Goal: Task Accomplishment & Management: Manage account settings

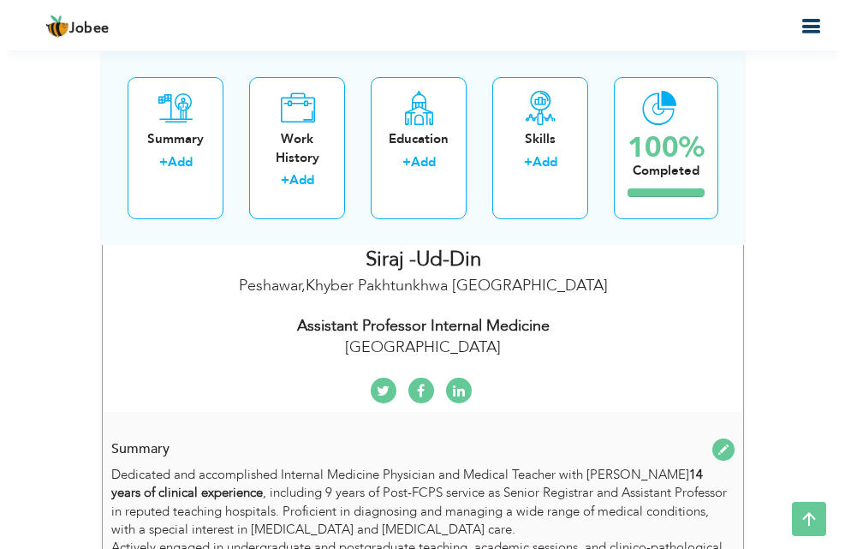
scroll to position [822, 0]
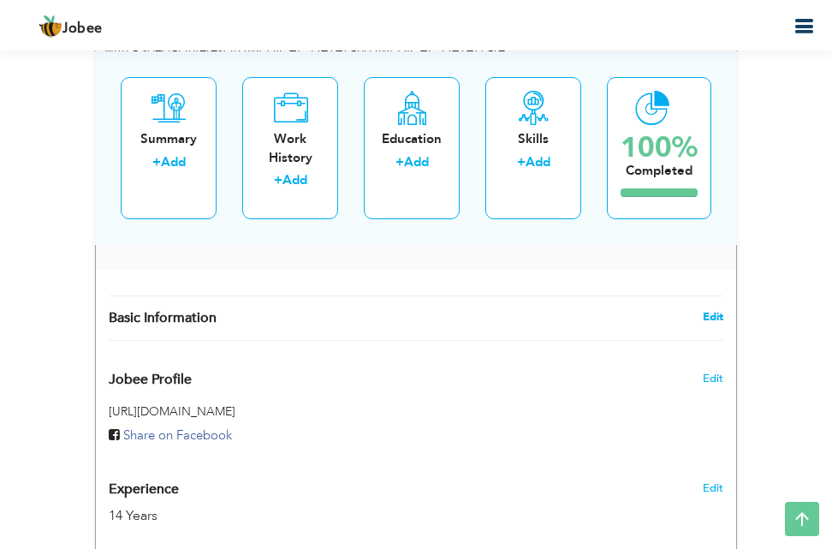
click at [714, 313] on link "Edit" at bounding box center [713, 316] width 21 height 15
type input "Siraj"
type input "-Ud-Din"
type input "[PHONE_NUMBER]"
select select "number:166"
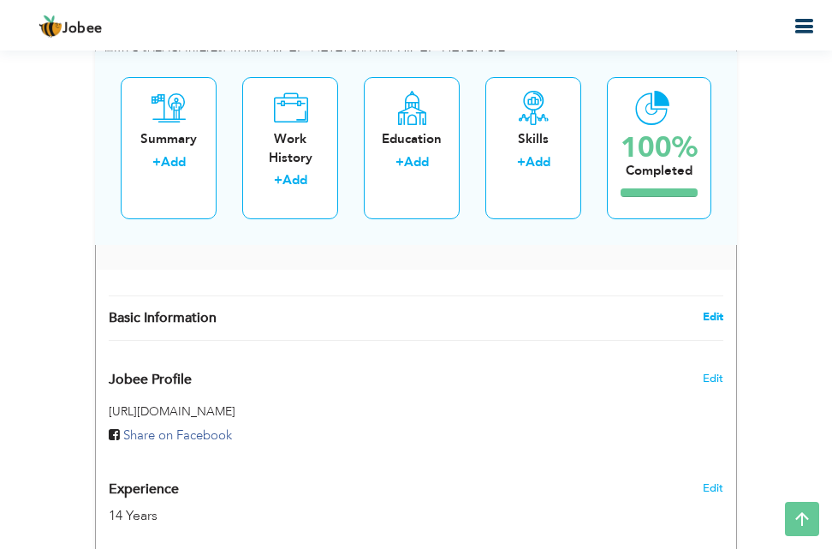
type input "Khyber Pakhtunkhwa"
type input "Peshawar"
select select "number:16"
type input "[GEOGRAPHIC_DATA]"
type input "Assistant Professor Internal Medicine"
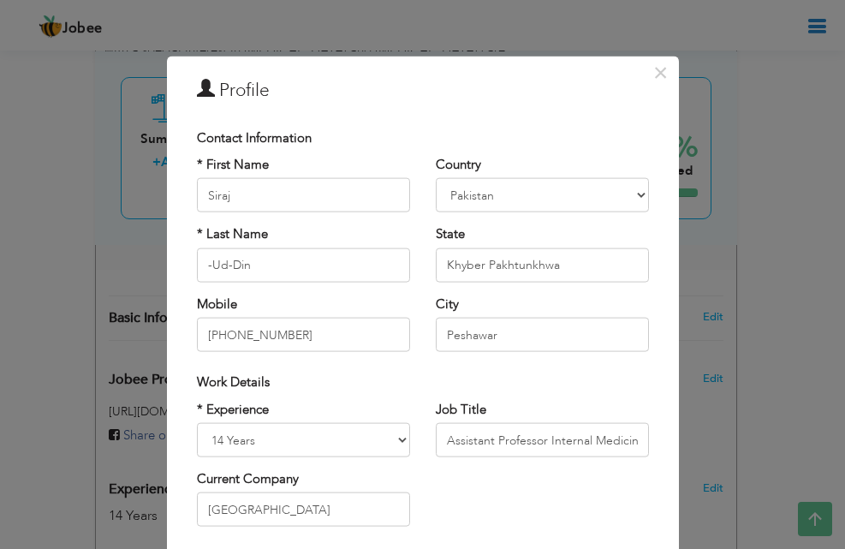
scroll to position [223, 0]
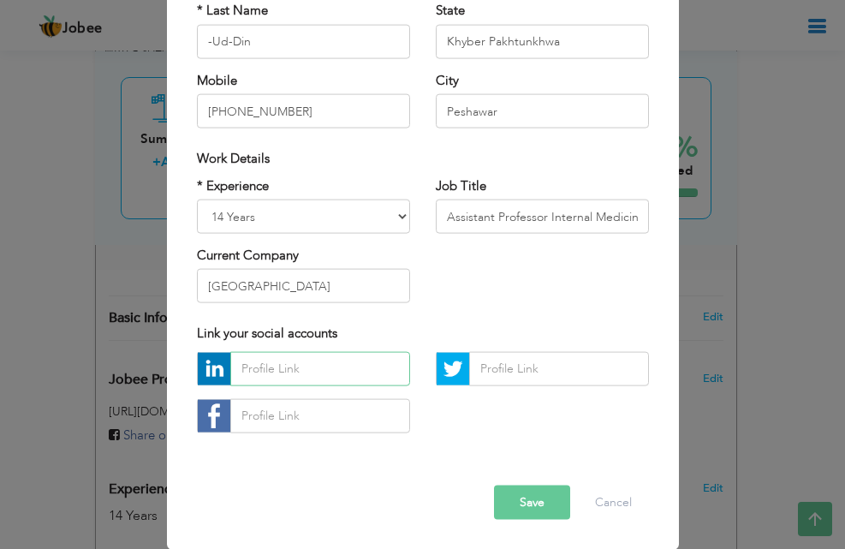
click at [261, 361] on input "text" at bounding box center [320, 368] width 180 height 34
type input "S"
click at [265, 371] on input "[PERSON_NAME]. [EMAIL_ADDRESS][DOMAIN_NAME]" at bounding box center [320, 368] width 180 height 34
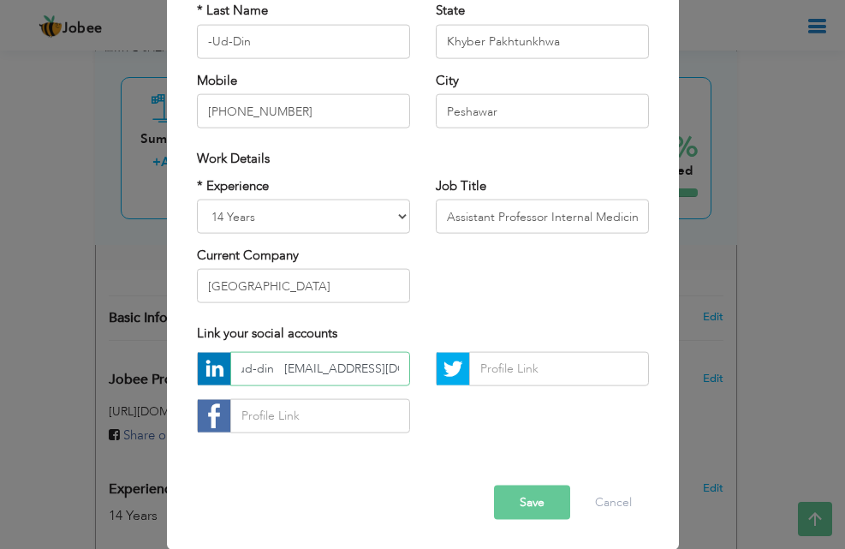
type input "siraj ud-din [EMAIL_ADDRESS][DOMAIN_NAME]"
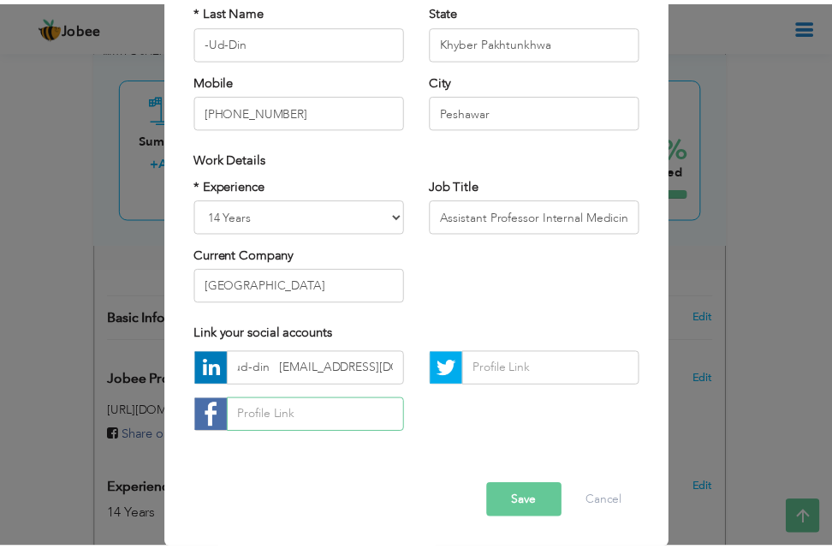
scroll to position [0, 0]
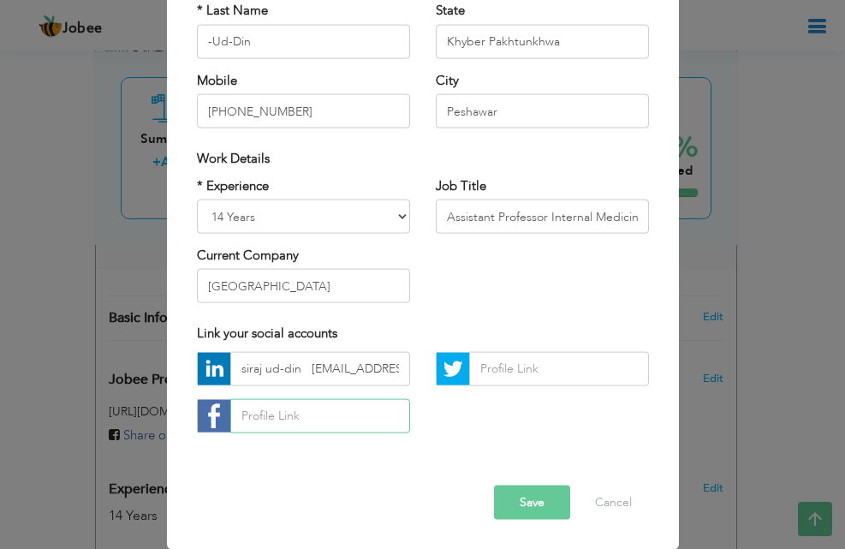
click at [265, 416] on input "text" at bounding box center [320, 415] width 180 height 34
click at [521, 499] on button "Save" at bounding box center [532, 502] width 76 height 34
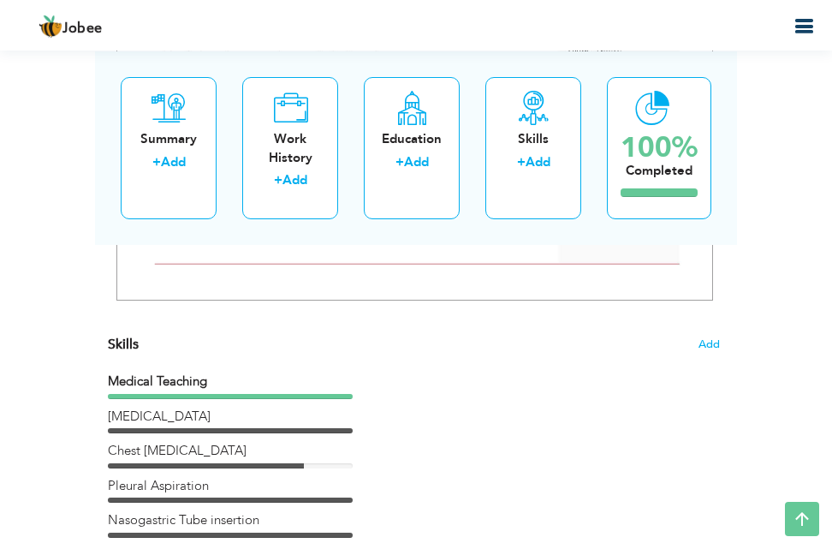
scroll to position [7055, 0]
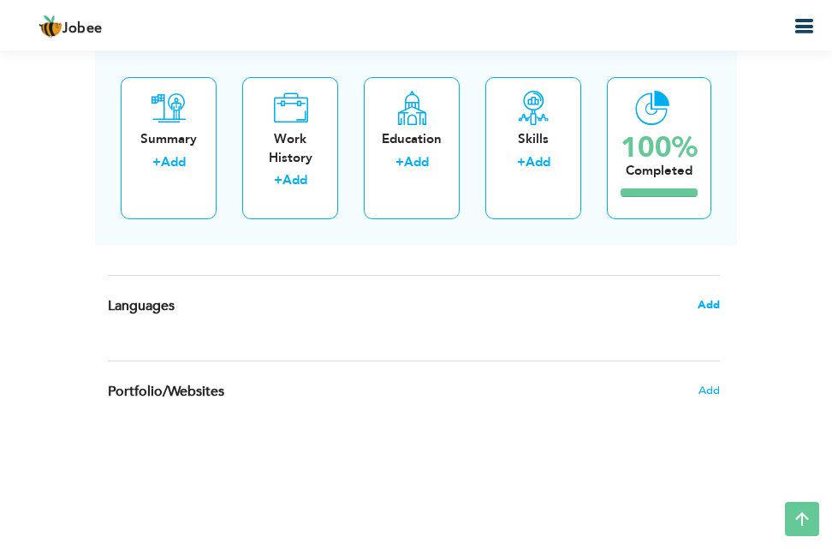
click at [712, 297] on span "Add" at bounding box center [709, 304] width 22 height 15
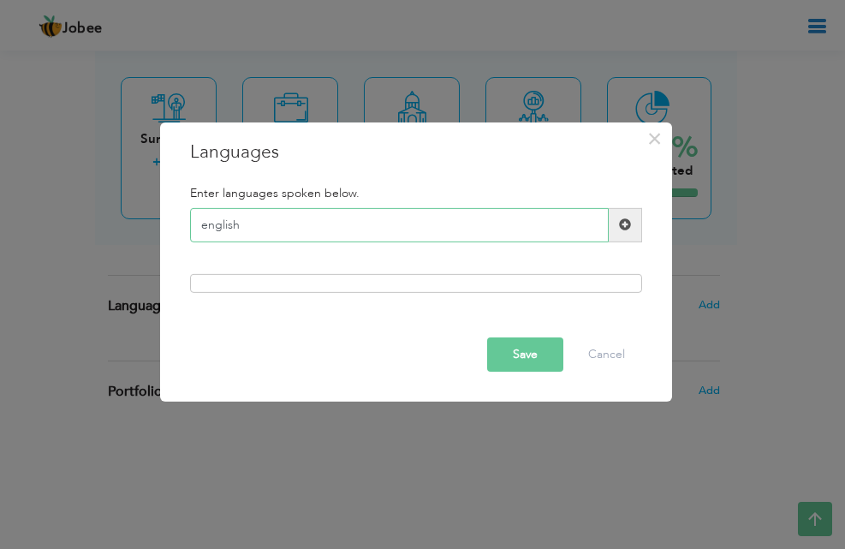
click at [206, 228] on input "english" at bounding box center [399, 225] width 419 height 34
type input "English"
click at [617, 229] on span at bounding box center [625, 225] width 33 height 34
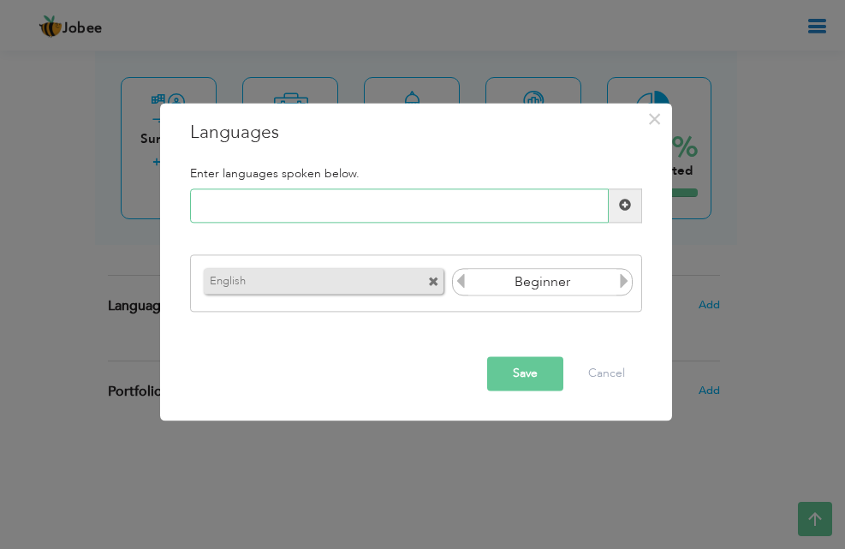
click at [293, 209] on input "text" at bounding box center [399, 205] width 419 height 34
click at [623, 280] on icon at bounding box center [623, 281] width 15 height 15
click at [462, 284] on icon at bounding box center [460, 281] width 15 height 15
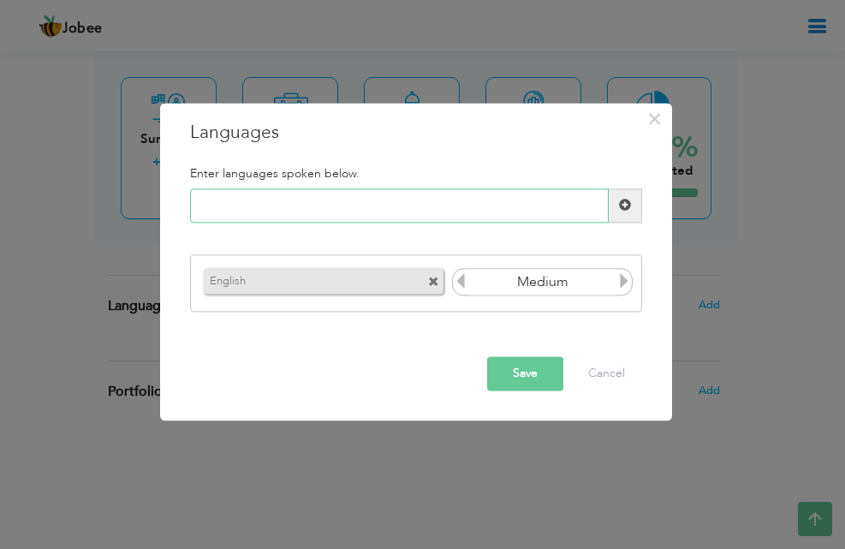
click at [322, 204] on input "text" at bounding box center [399, 205] width 419 height 34
type input "u"
type input "Urdu"
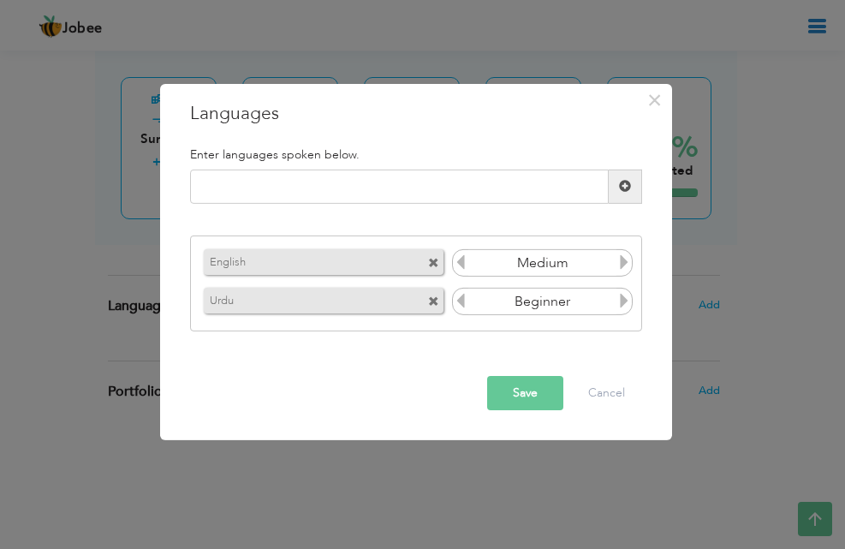
click at [626, 306] on icon at bounding box center [623, 300] width 15 height 15
click at [623, 304] on icon at bounding box center [623, 300] width 15 height 15
click at [248, 183] on input "text" at bounding box center [399, 187] width 419 height 34
type input "Pashto"
click at [620, 190] on span at bounding box center [625, 186] width 12 height 12
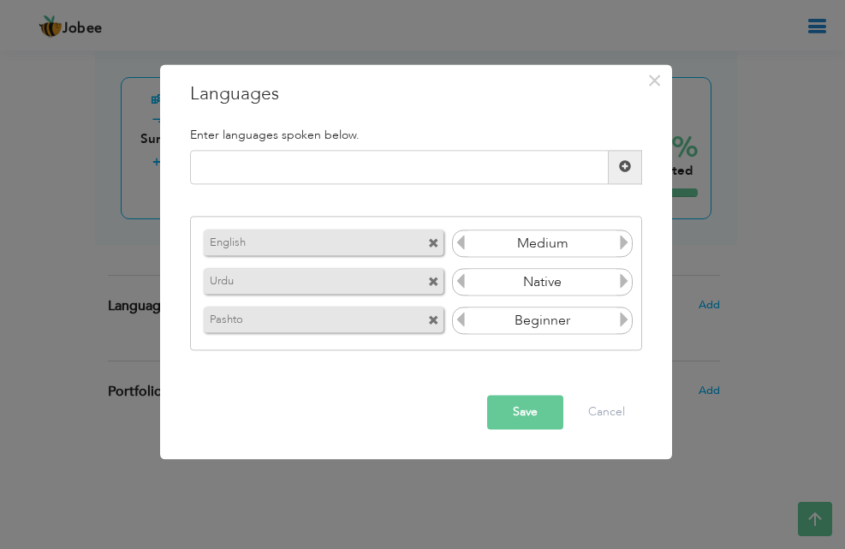
click at [621, 319] on icon at bounding box center [623, 320] width 15 height 15
click at [514, 414] on button "Save" at bounding box center [525, 412] width 76 height 34
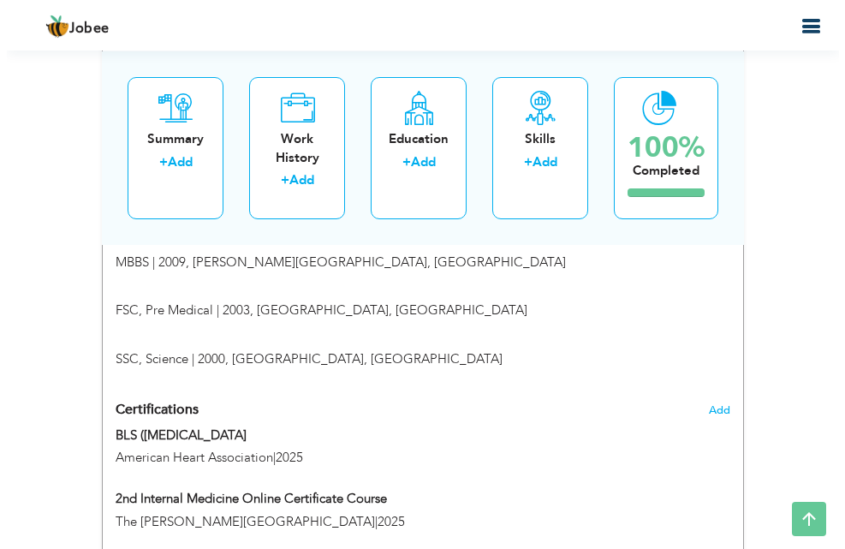
scroll to position [812, 0]
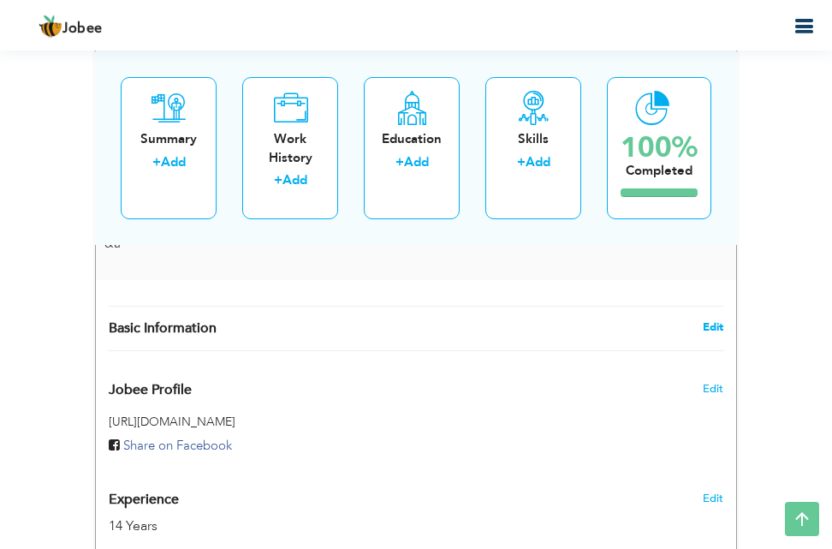
click at [712, 321] on link "Edit" at bounding box center [713, 326] width 21 height 15
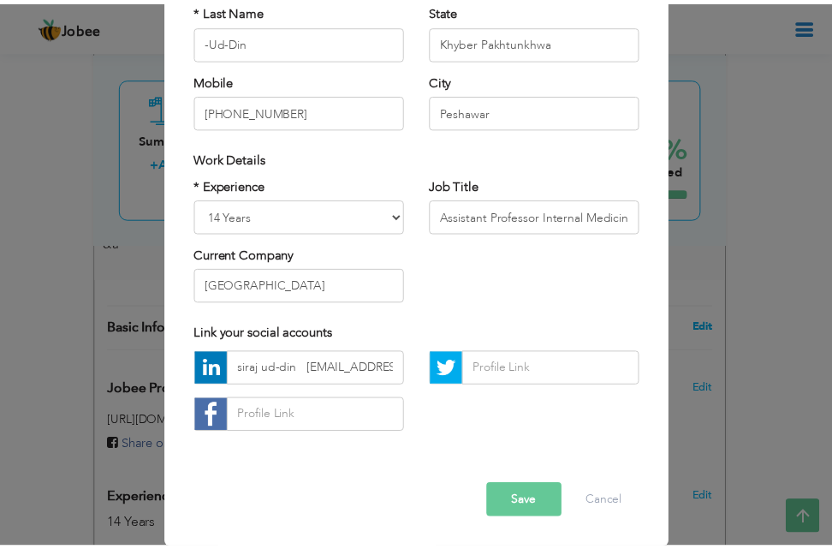
scroll to position [0, 0]
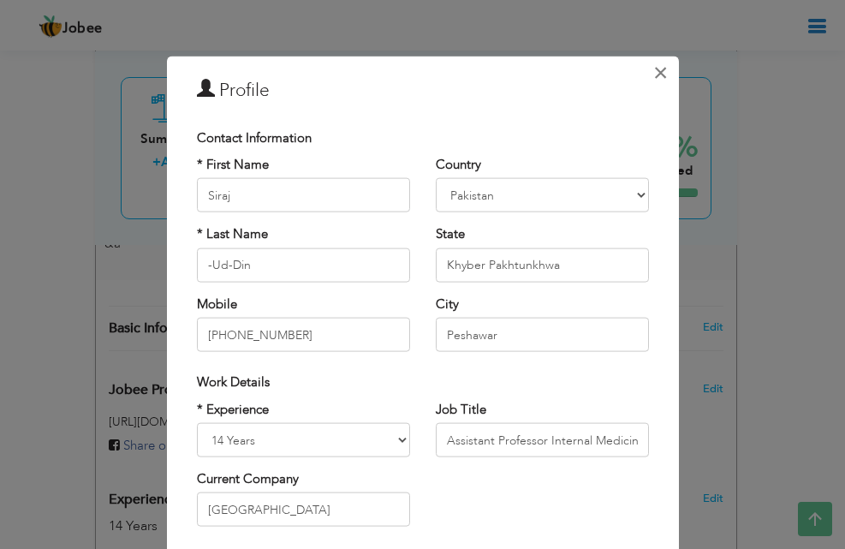
click at [655, 79] on span "×" at bounding box center [660, 72] width 15 height 31
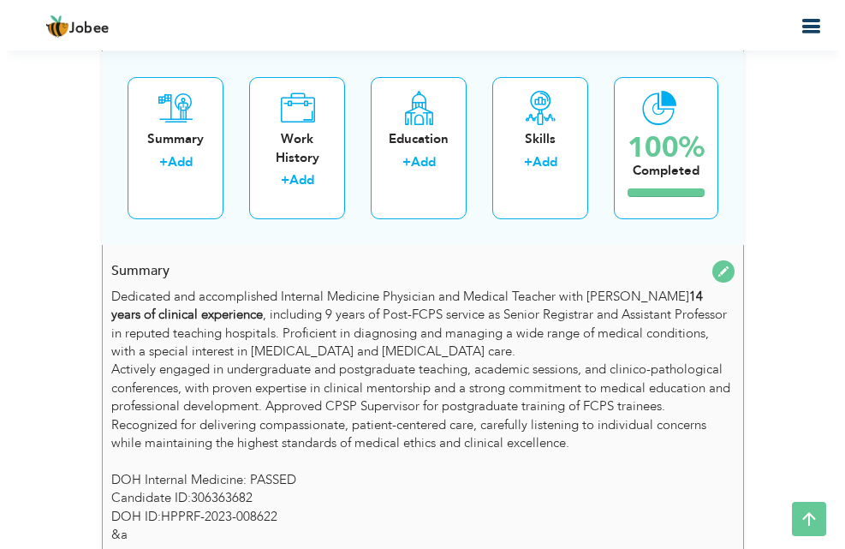
scroll to position [538, 0]
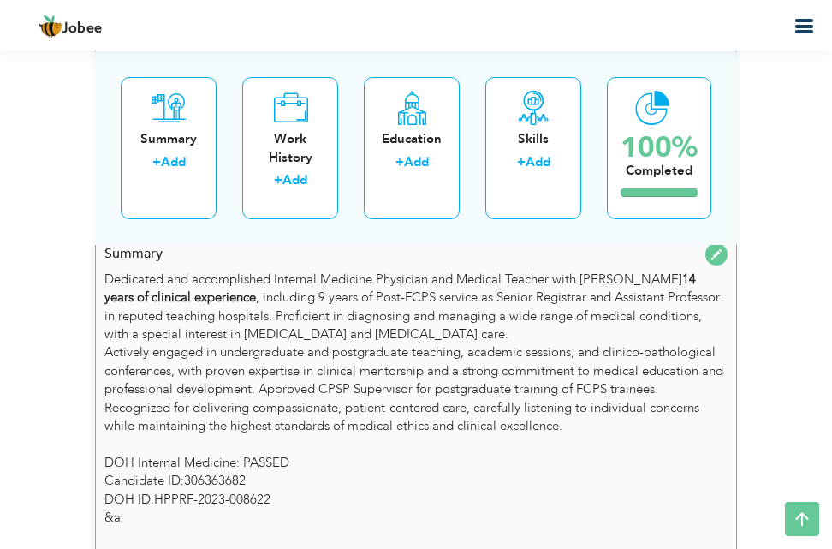
click at [715, 250] on span at bounding box center [717, 254] width 22 height 22
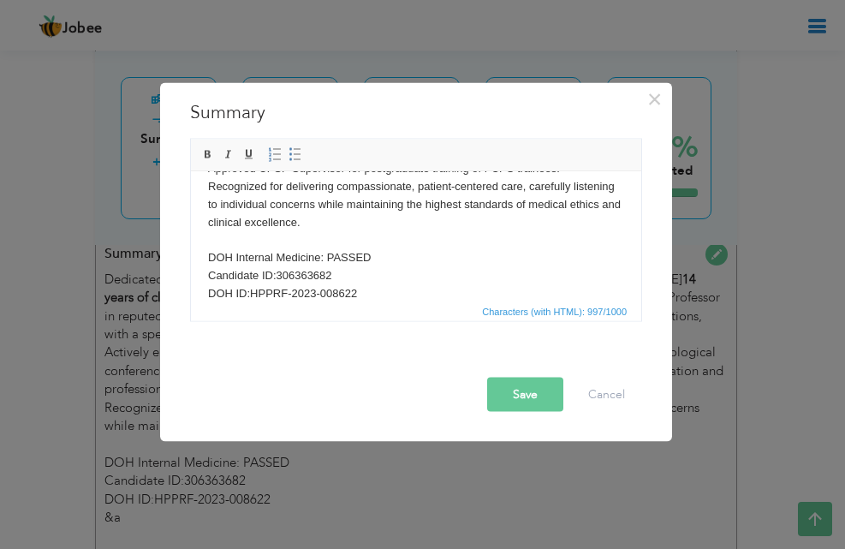
scroll to position [205, 0]
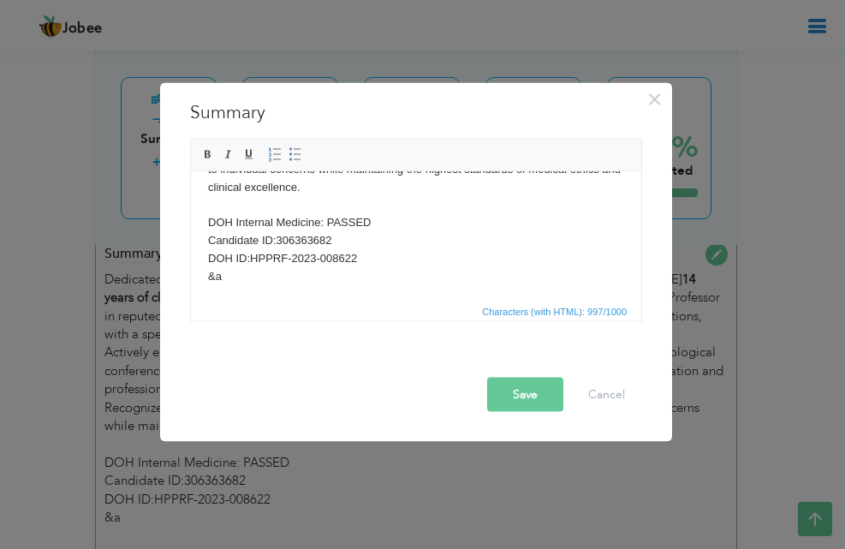
click at [382, 205] on body "Dedicated and accomplished Internal Medicine Physician and Medical Teacher with…" at bounding box center [416, 134] width 416 height 303
click at [210, 218] on body "Dedicated and accomplished Internal Medicine Physician and Medical Teacher with…" at bounding box center [416, 134] width 416 height 303
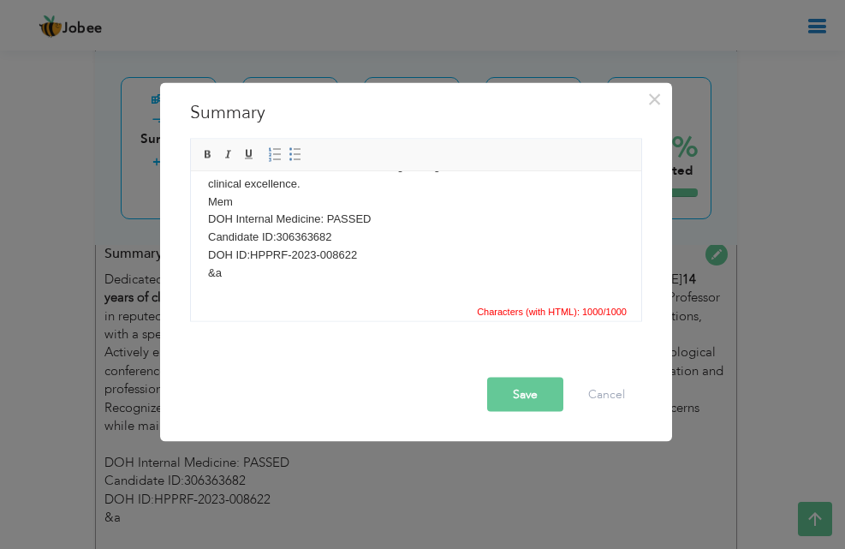
scroll to position [226, 0]
click at [243, 206] on body "Dedicated and accomplished Internal Medicine Physician and Medical Teacher with…" at bounding box center [416, 130] width 416 height 303
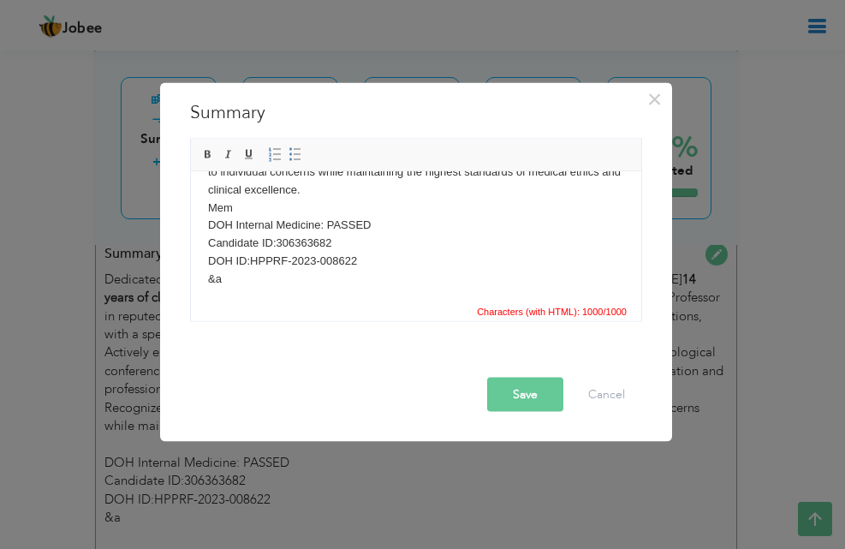
scroll to position [224, 0]
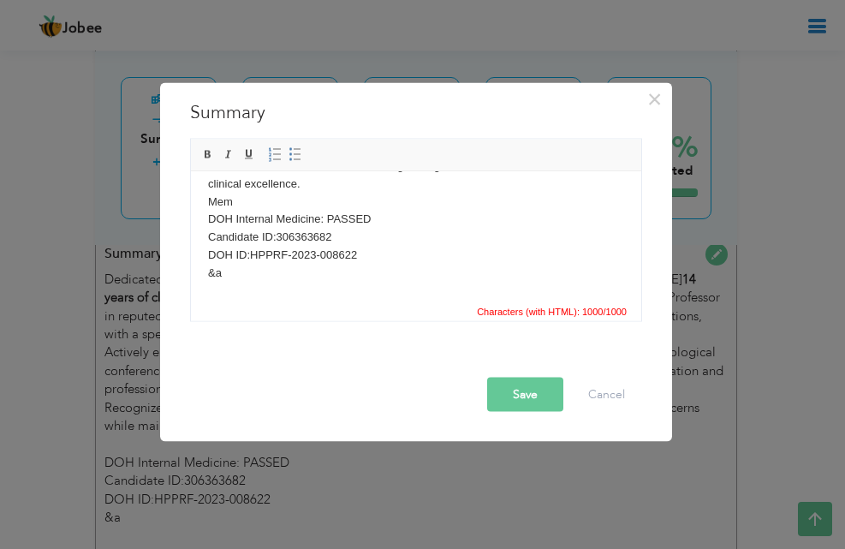
click at [240, 205] on body "Dedicated and accomplished Internal Medicine Physician and Medical Teacher with…" at bounding box center [416, 130] width 416 height 303
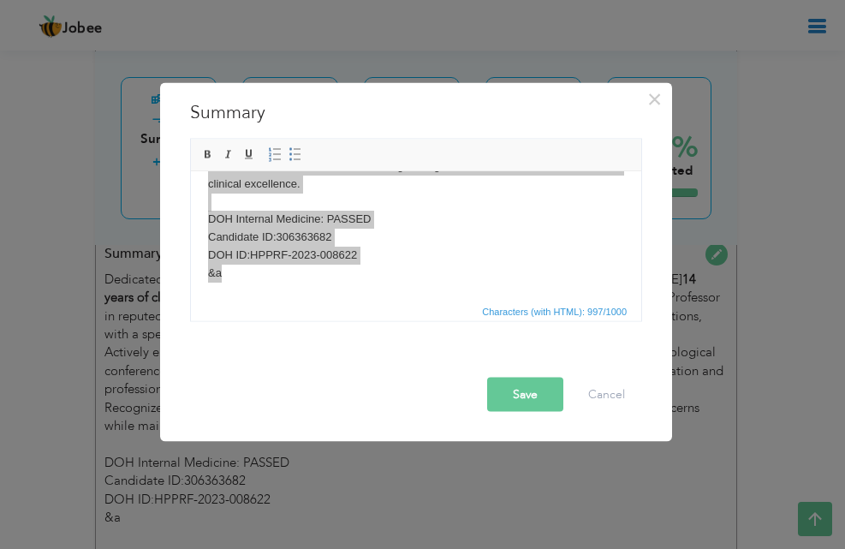
scroll to position [209, 0]
click at [316, 288] on span "Copy" at bounding box center [349, 282] width 89 height 21
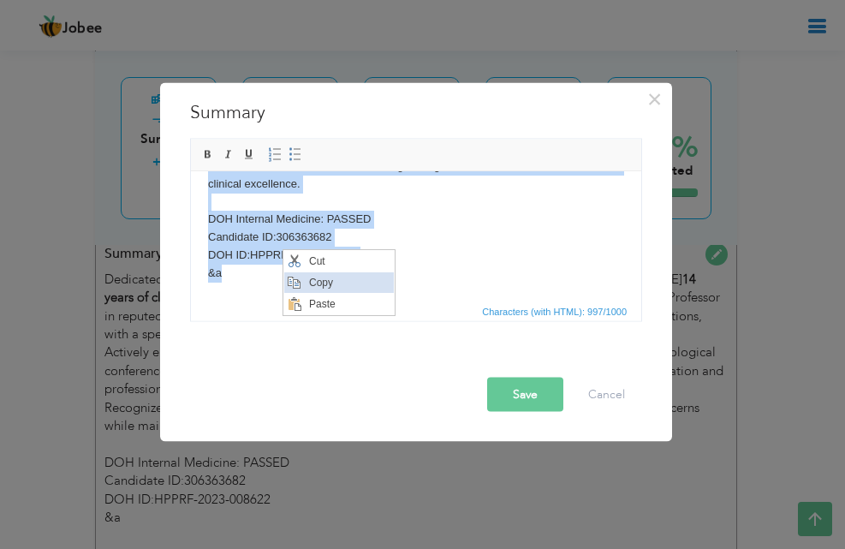
copy body "Dedicated and accomplished Internal Medicine Physician and Medical Teacher with…"
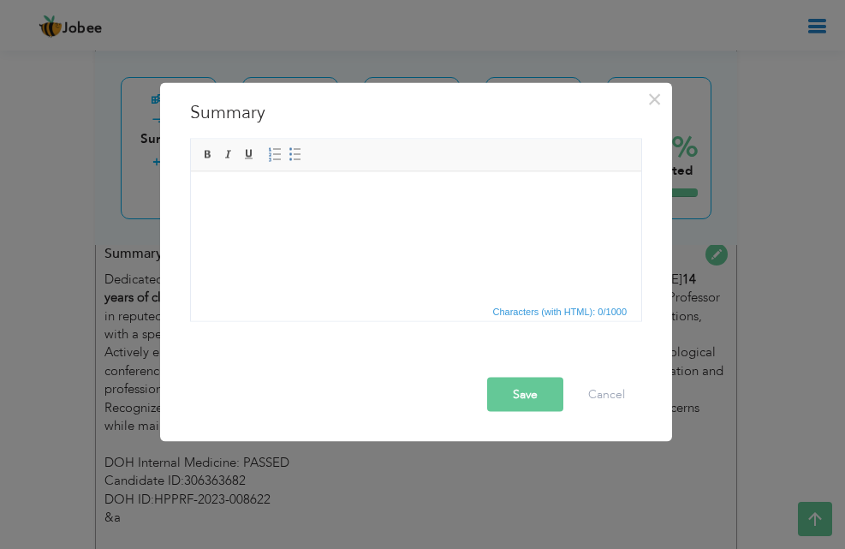
drag, startPoint x: 277, startPoint y: 226, endPoint x: 232, endPoint y: 238, distance: 46.9
click at [232, 223] on html at bounding box center [416, 197] width 450 height 52
drag, startPoint x: 160, startPoint y: 52, endPoint x: 652, endPoint y: 105, distance: 494.3
click at [652, 105] on span "×" at bounding box center [654, 98] width 15 height 31
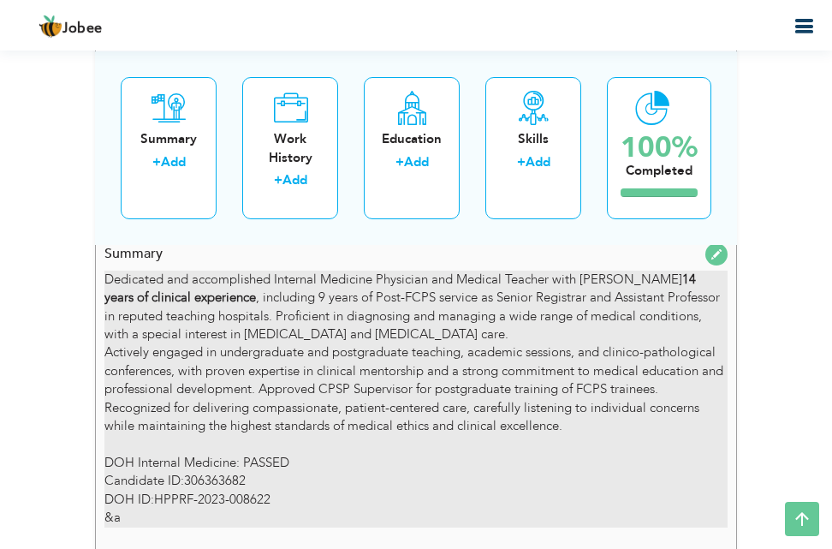
click at [395, 329] on div "Dedicated and accomplished Internal Medicine Physician and Medical Teacher with…" at bounding box center [415, 399] width 623 height 257
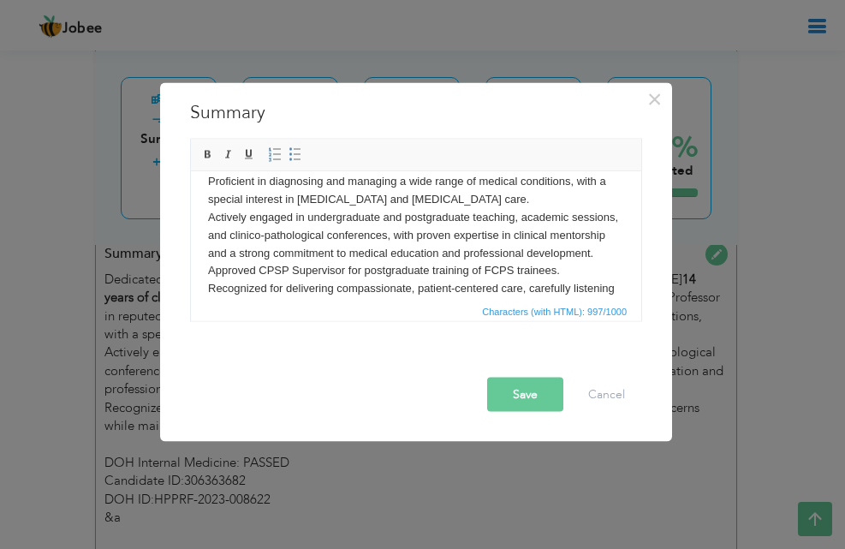
scroll to position [103, 0]
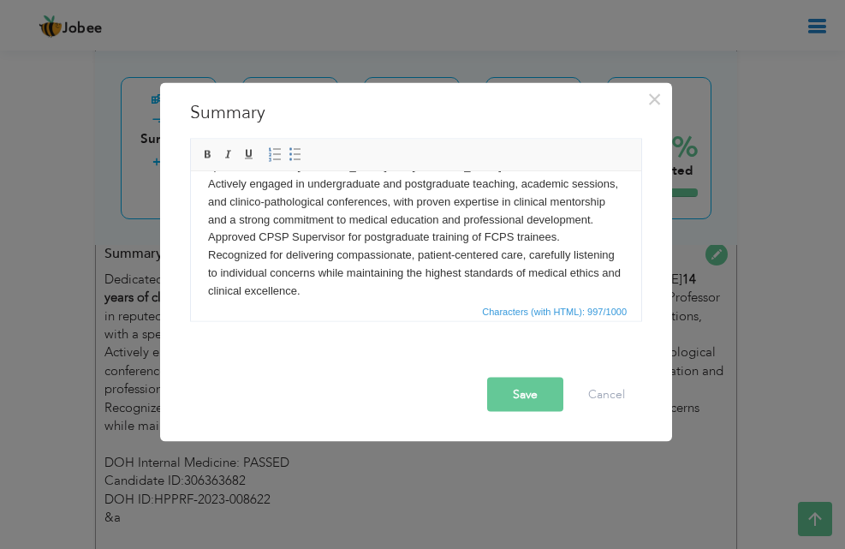
click at [256, 256] on body "Dedicated and accomplished Internal Medicine Physician and Medical Teacher with…" at bounding box center [416, 237] width 416 height 303
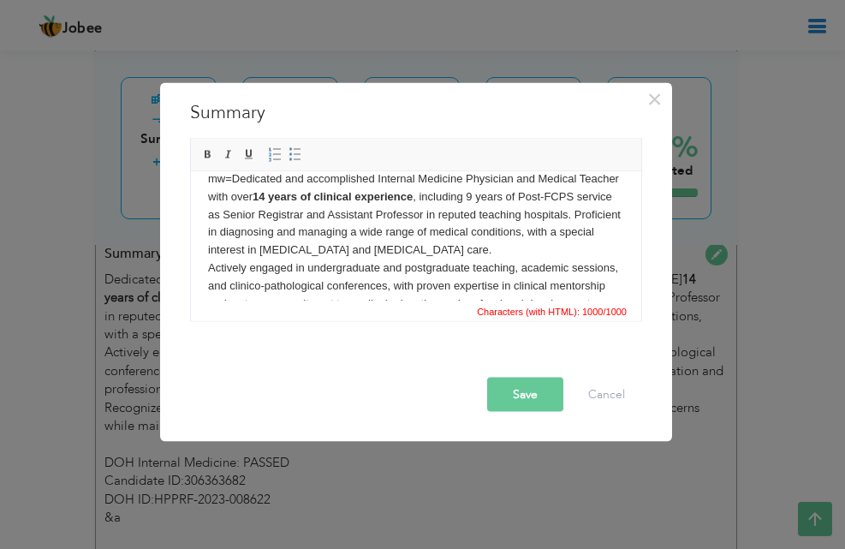
click at [229, 176] on body "mw=Dedicated and accomplished Internal Medicine Physician and Medical Teacher w…" at bounding box center [416, 321] width 416 height 303
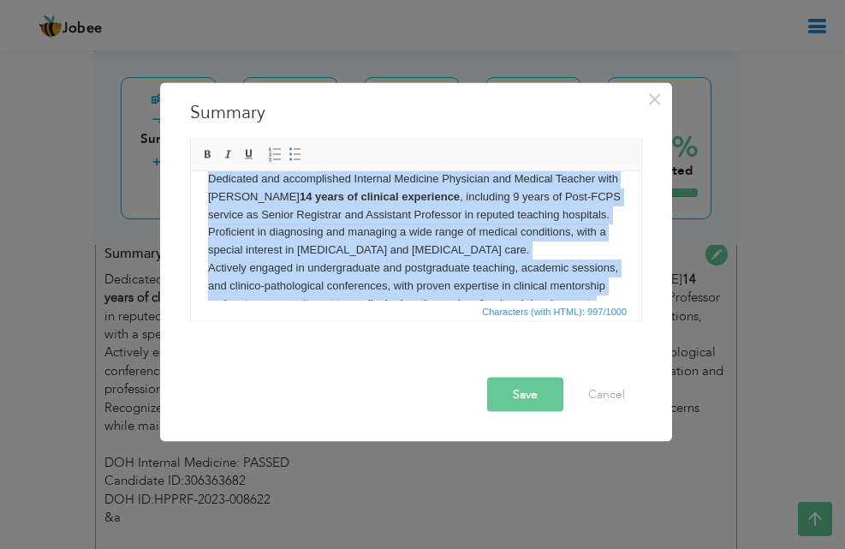
click at [521, 213] on body "Dedicated and accomplished Internal Medicine Physician and Medical Teacher with…" at bounding box center [416, 321] width 416 height 303
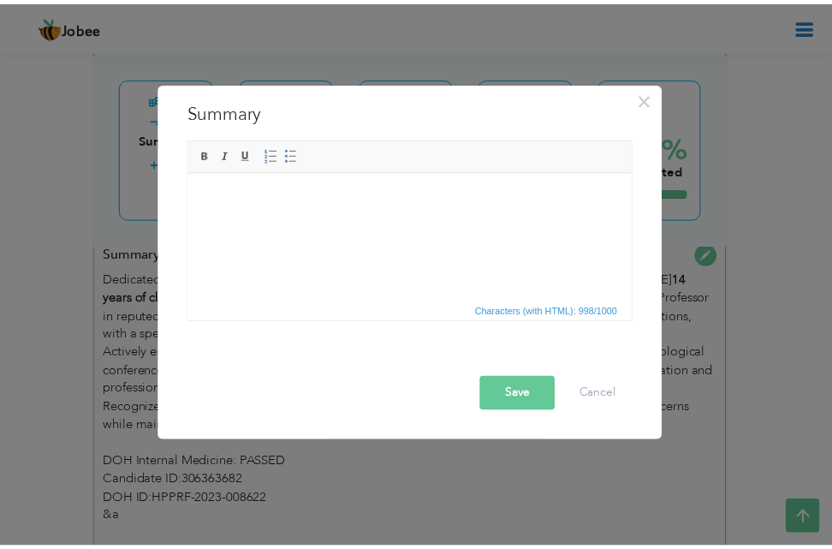
scroll to position [0, 0]
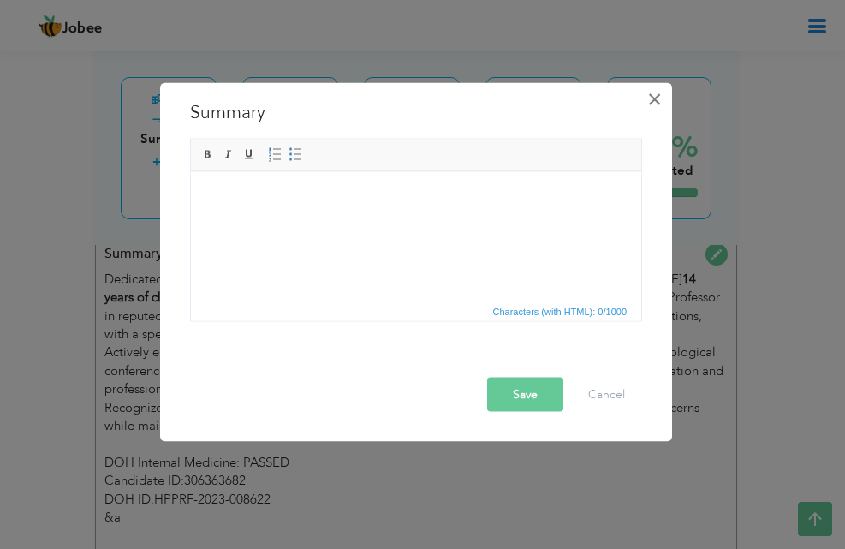
drag, startPoint x: 138, startPoint y: 53, endPoint x: 656, endPoint y: 98, distance: 519.9
click at [656, 98] on span "×" at bounding box center [654, 98] width 15 height 31
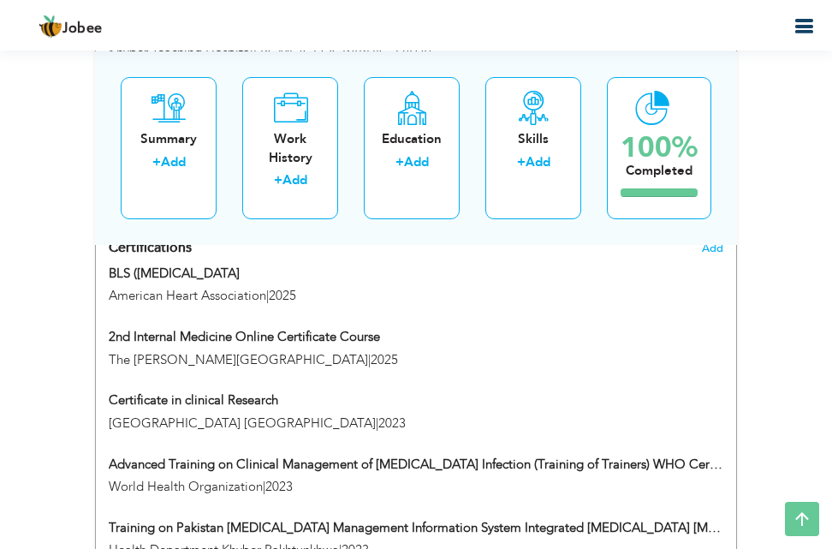
scroll to position [1423, 0]
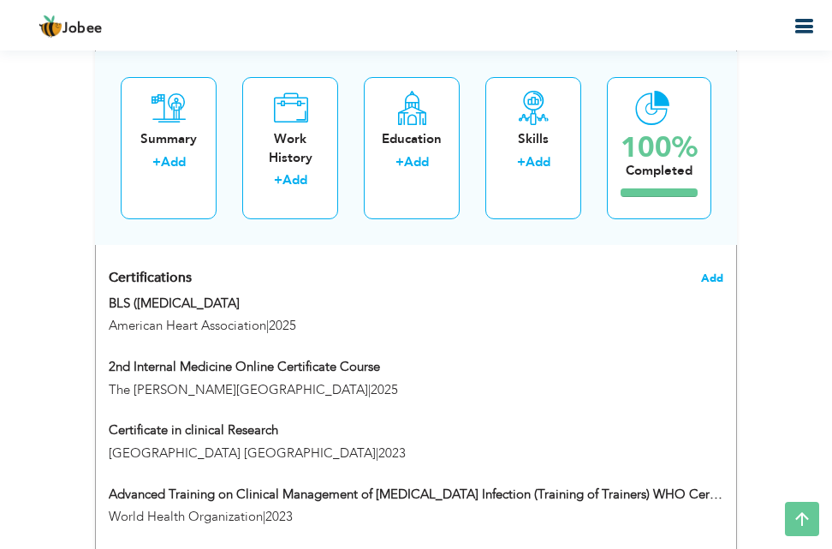
click at [705, 273] on span "Add" at bounding box center [712, 278] width 22 height 12
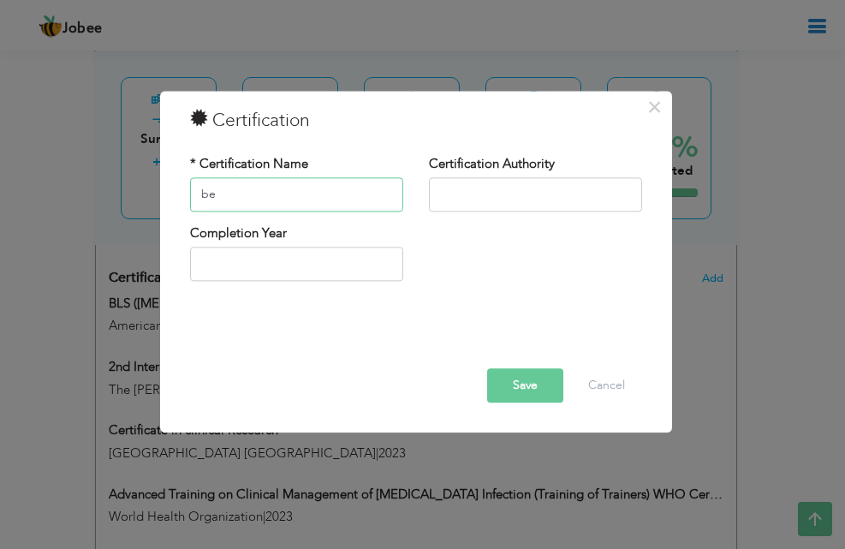
type input "b"
type input "BEST TEACHER AWARD"
click at [475, 189] on input "text" at bounding box center [535, 194] width 213 height 34
type input "QEC KMU [GEOGRAPHIC_DATA]"
click at [257, 263] on input "2025" at bounding box center [296, 264] width 213 height 34
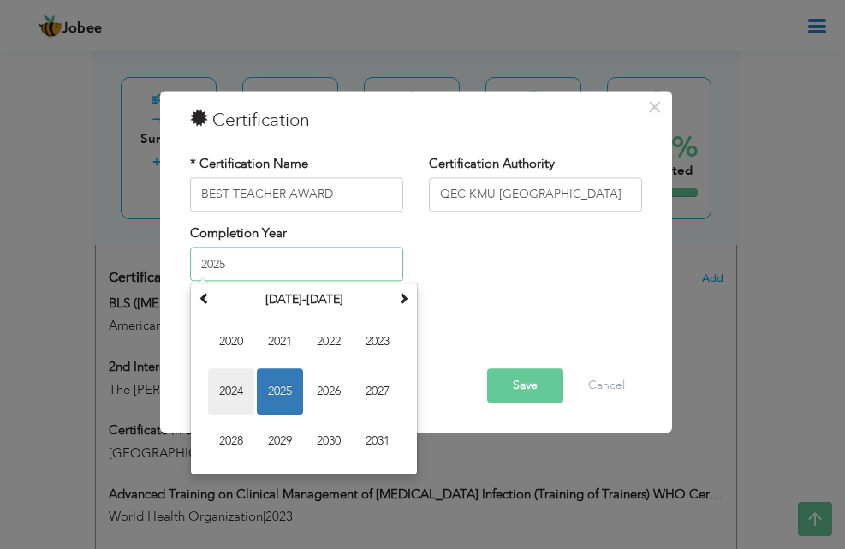
click at [224, 394] on span "2024" at bounding box center [231, 392] width 46 height 46
type input "2024"
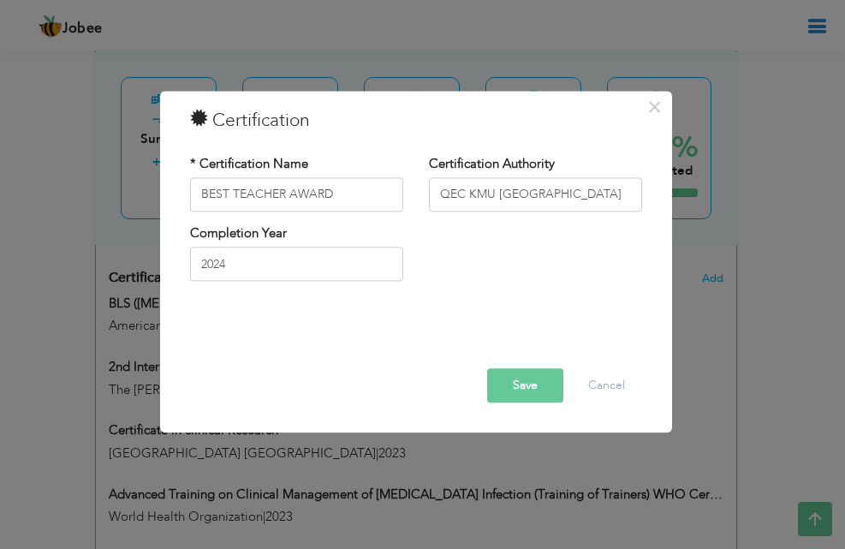
click at [523, 387] on button "Save" at bounding box center [525, 385] width 76 height 34
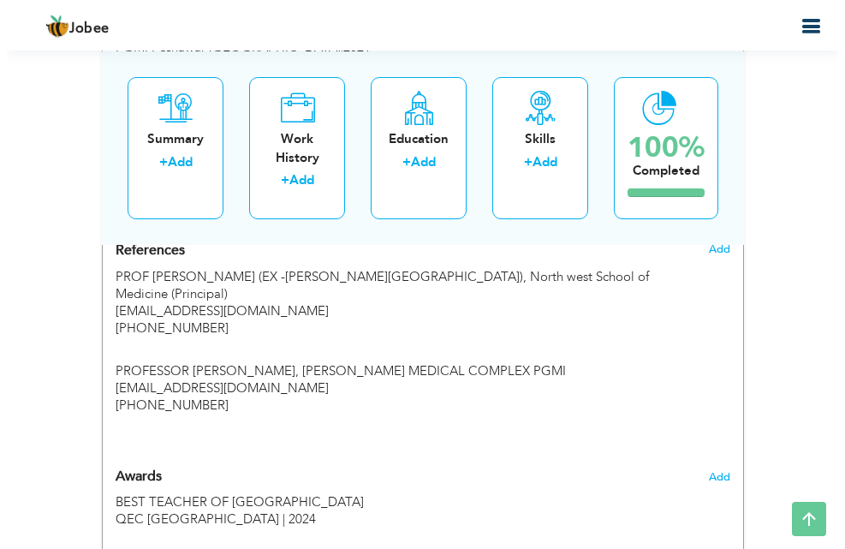
scroll to position [2211, 0]
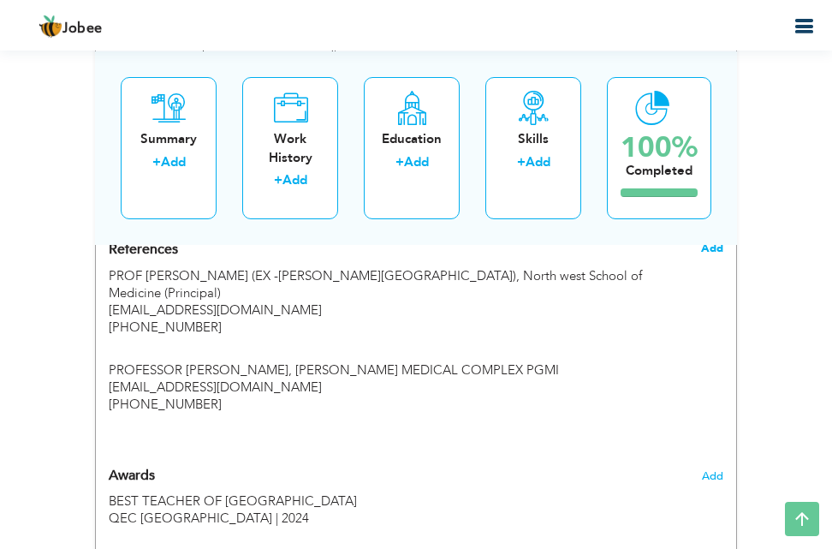
click at [710, 248] on span "Add" at bounding box center [712, 248] width 22 height 15
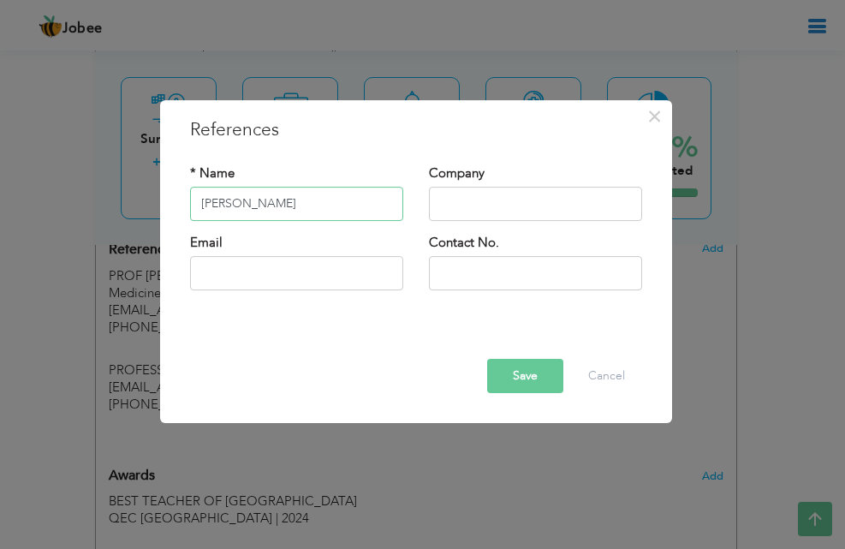
type input "[PERSON_NAME]"
click at [531, 201] on input "text" at bounding box center [535, 204] width 213 height 34
type input "College of Medicine at [GEOGRAPHIC_DATA] [GEOGRAPHIC_DATA]"
click at [258, 282] on input "text" at bounding box center [296, 273] width 213 height 34
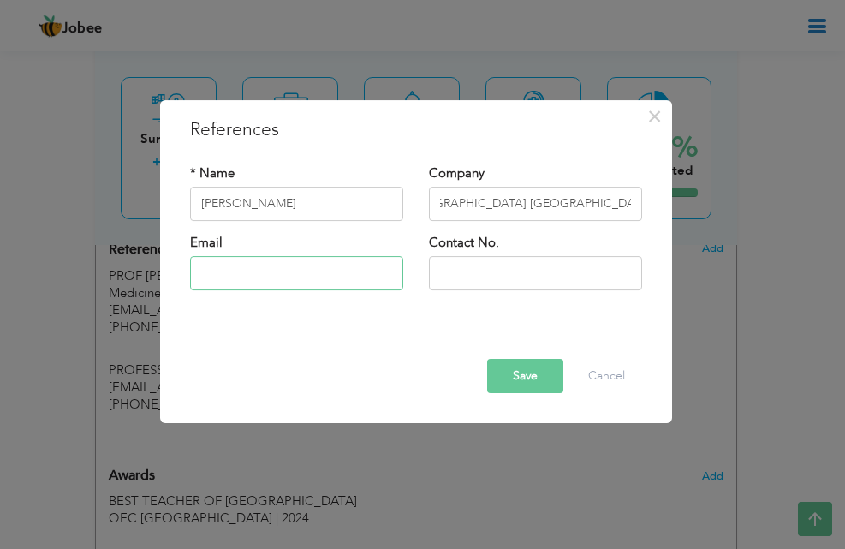
scroll to position [0, 0]
click at [258, 282] on input "text" at bounding box center [296, 273] width 213 height 34
type input "[EMAIL_ADDRESS][DOMAIN_NAME]"
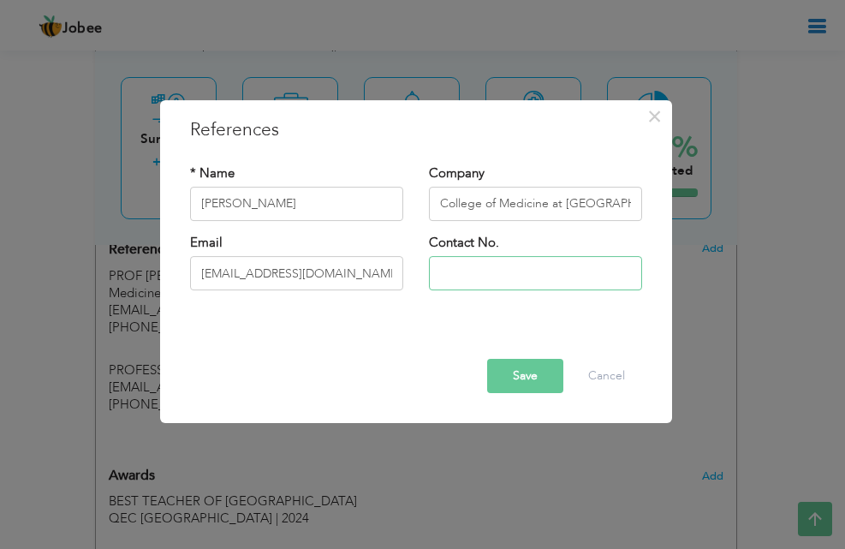
click at [467, 273] on input "text" at bounding box center [535, 273] width 213 height 34
type input "="
click at [501, 271] on input "[PHONE_NUMBER]" at bounding box center [535, 273] width 213 height 34
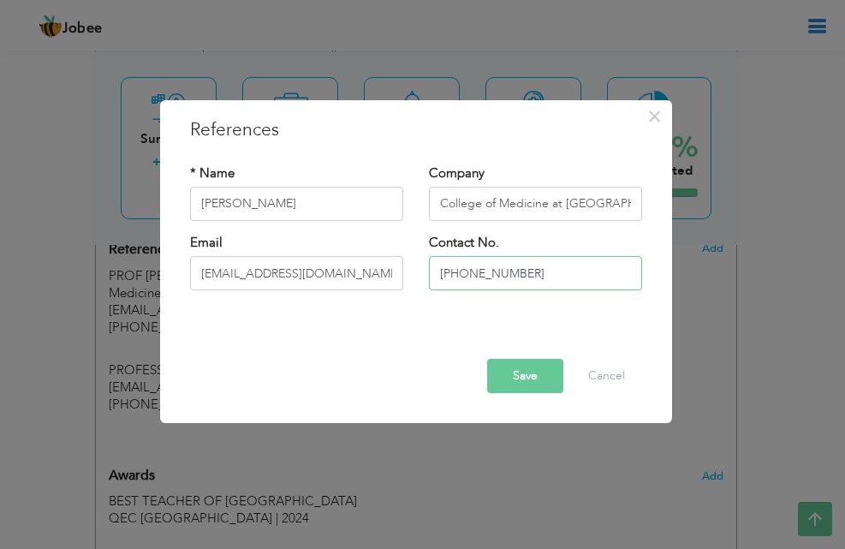
type input "[PHONE_NUMBER]"
click at [522, 385] on button "Save" at bounding box center [525, 376] width 76 height 34
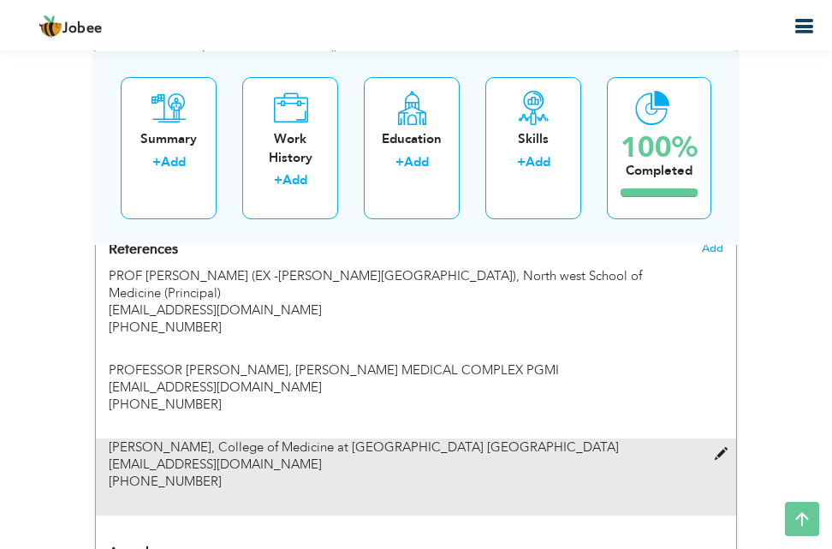
click at [533, 455] on span "College of Medicine at [GEOGRAPHIC_DATA] [GEOGRAPHIC_DATA]" at bounding box center [418, 446] width 401 height 17
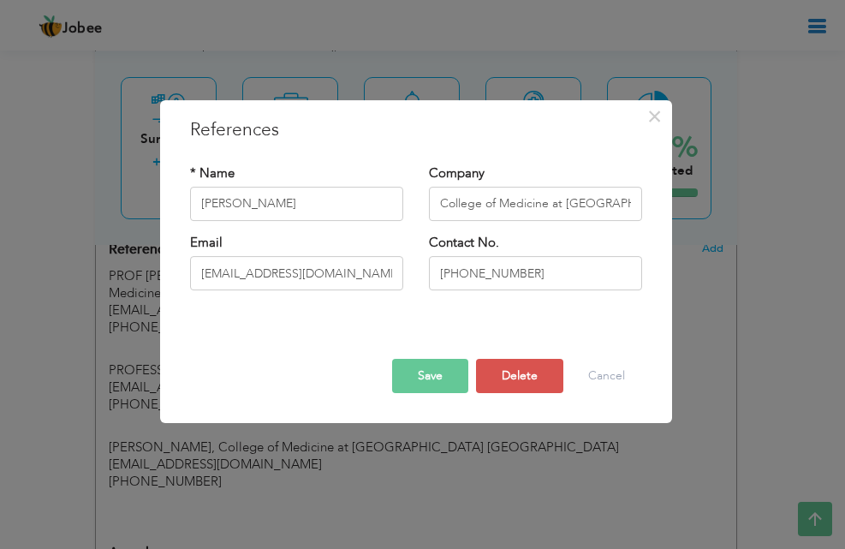
click at [592, 443] on div "× References * Name [PERSON_NAME] [GEOGRAPHIC_DATA] at [GEOGRAPHIC_DATA] [GEOGR…" at bounding box center [416, 274] width 514 height 351
click at [314, 202] on input "[PERSON_NAME]" at bounding box center [296, 204] width 213 height 34
click at [360, 122] on h3 "References" at bounding box center [416, 130] width 452 height 26
click at [292, 205] on input "[PERSON_NAME]" at bounding box center [296, 204] width 213 height 34
drag, startPoint x: 421, startPoint y: 204, endPoint x: 397, endPoint y: 210, distance: 24.7
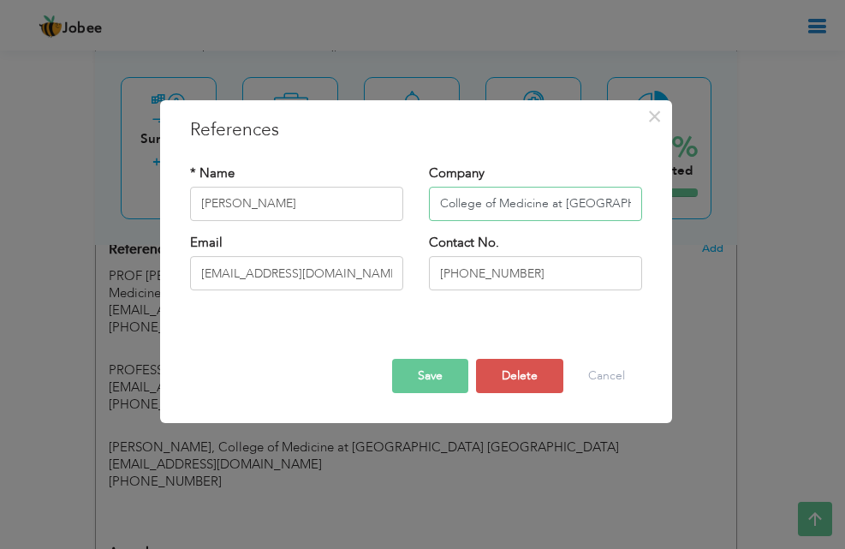
click at [397, 210] on div "* Name [PERSON_NAME] [GEOGRAPHIC_DATA] at [GEOGRAPHIC_DATA] [GEOGRAPHIC_DATA]" at bounding box center [416, 198] width 478 height 69
click at [330, 203] on input "[PERSON_NAME]" at bounding box center [296, 204] width 213 height 34
click at [433, 380] on button "Save" at bounding box center [430, 376] width 76 height 34
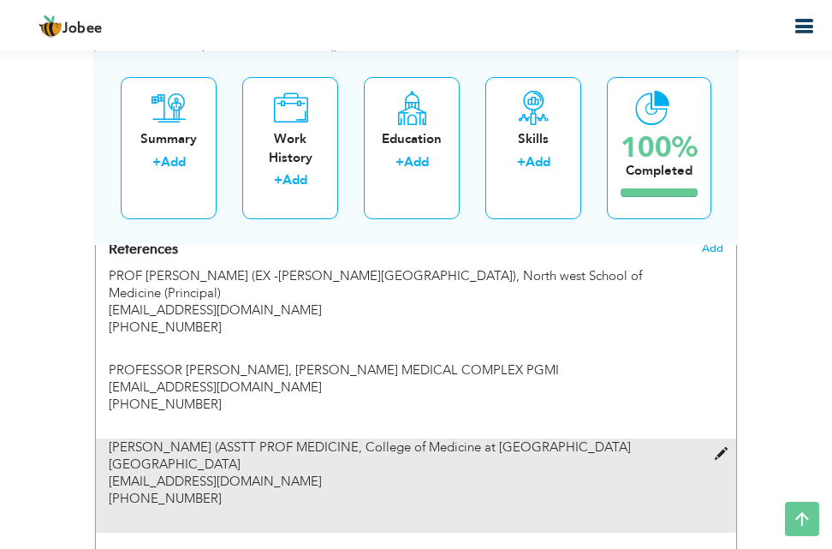
click at [718, 461] on span at bounding box center [725, 454] width 21 height 13
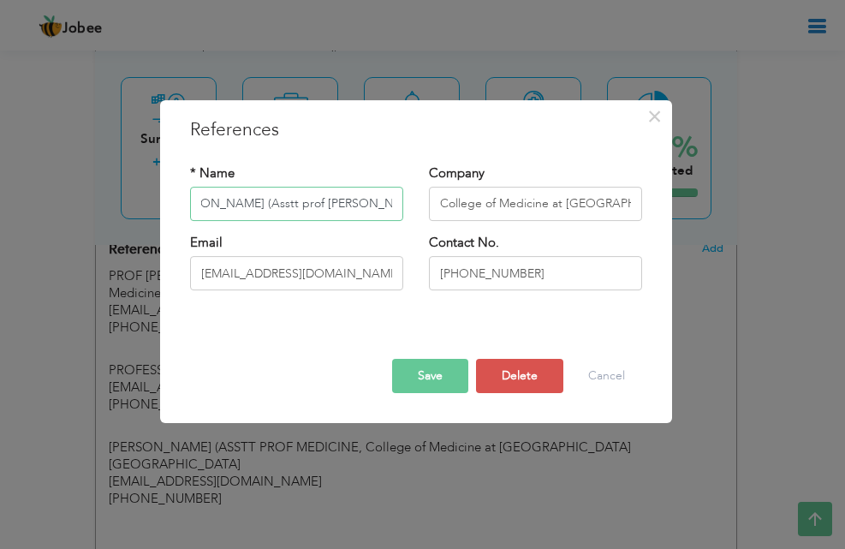
scroll to position [0, 45]
click at [366, 222] on div "* Name [PERSON_NAME] (Asstt prof Medicine" at bounding box center [296, 198] width 239 height 69
type input "[PERSON_NAME] (Asstt prof Medicine"
click at [420, 389] on button "Save" at bounding box center [430, 376] width 76 height 34
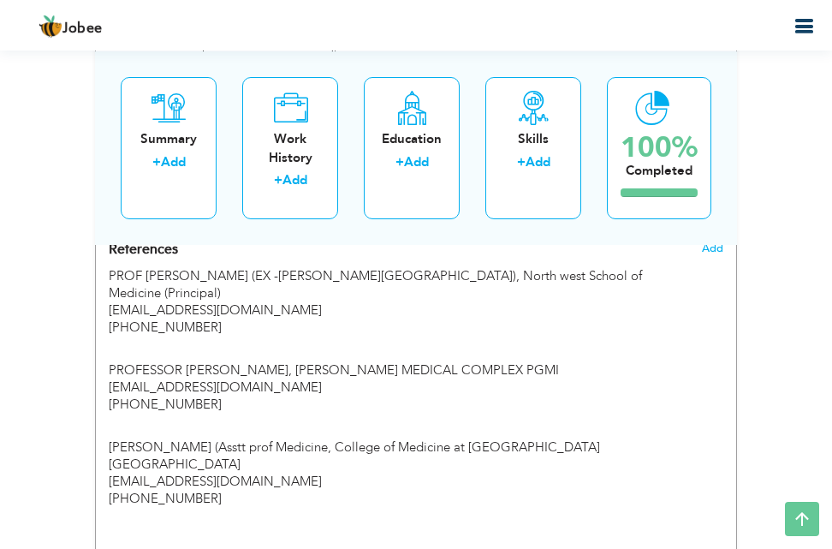
drag, startPoint x: 515, startPoint y: 251, endPoint x: 515, endPoint y: 229, distance: 22.3
click at [515, 248] on div "References Add PROF [PERSON_NAME] (EX -[PERSON_NAME][GEOGRAPHIC_DATA]), [GEOGRA…" at bounding box center [416, 387] width 615 height 292
click at [711, 248] on span "Add" at bounding box center [712, 248] width 22 height 15
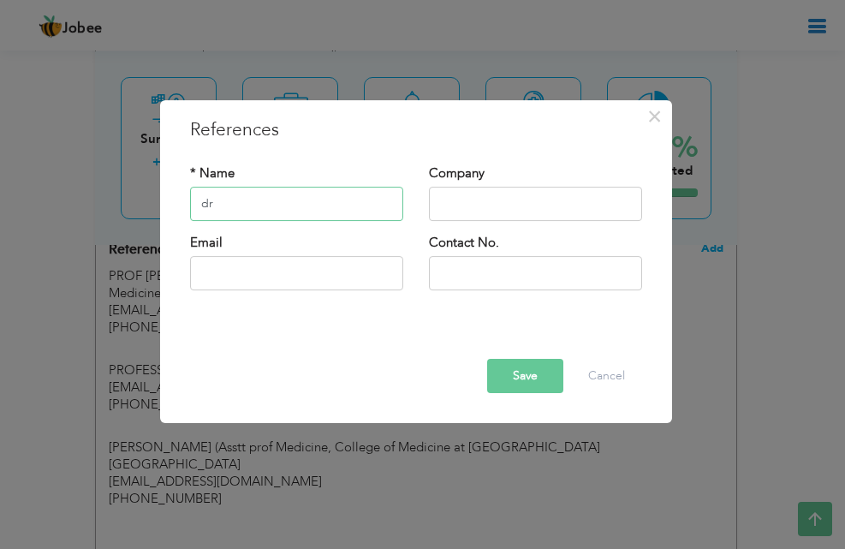
type input "d"
type input "[PERSON_NAME] [PERSON_NAME](specialist int medicine"
drag, startPoint x: 672, startPoint y: 228, endPoint x: 694, endPoint y: 236, distance: 23.1
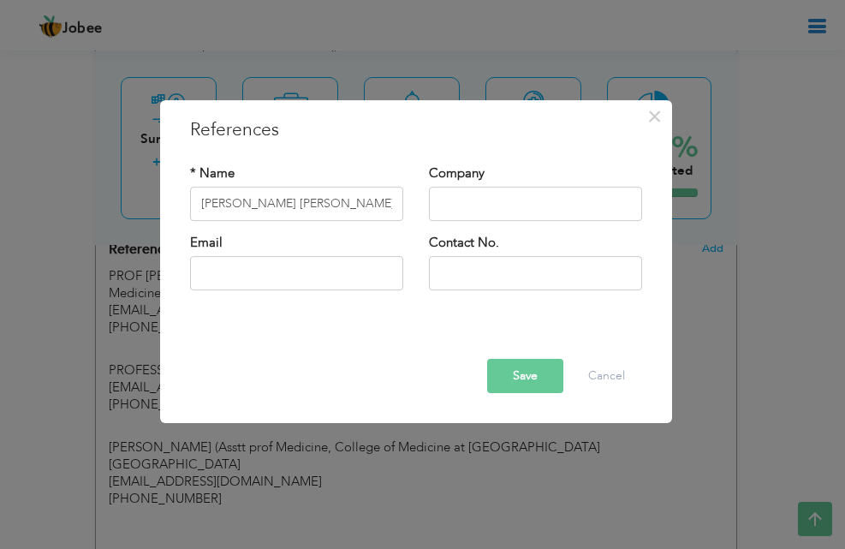
click at [693, 233] on div "× References * Name [PERSON_NAME] [PERSON_NAME](specialist int medicine Company" at bounding box center [422, 274] width 845 height 549
click at [566, 201] on input "text" at bounding box center [535, 204] width 213 height 34
type input "[GEOGRAPHIC_DATA], [GEOGRAPHIC_DATA][PERSON_NAME],([GEOGRAPHIC_DATA]), [GEOGRAP…"
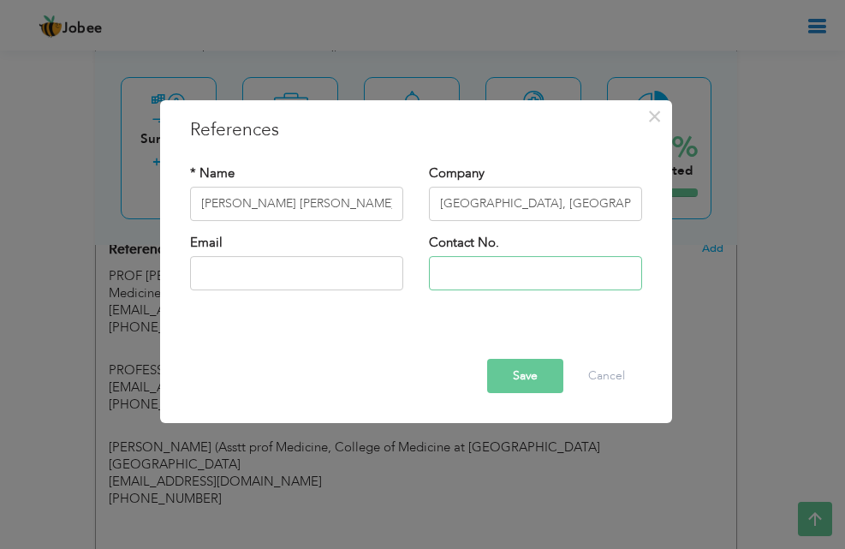
click at [447, 276] on input "text" at bounding box center [535, 273] width 213 height 34
drag, startPoint x: 447, startPoint y: 276, endPoint x: 390, endPoint y: 250, distance: 62.1
click at [390, 250] on div "Email Contact No. 00971567825790" at bounding box center [416, 268] width 478 height 69
type input "00971567825790"
click at [339, 274] on input "text" at bounding box center [296, 273] width 213 height 34
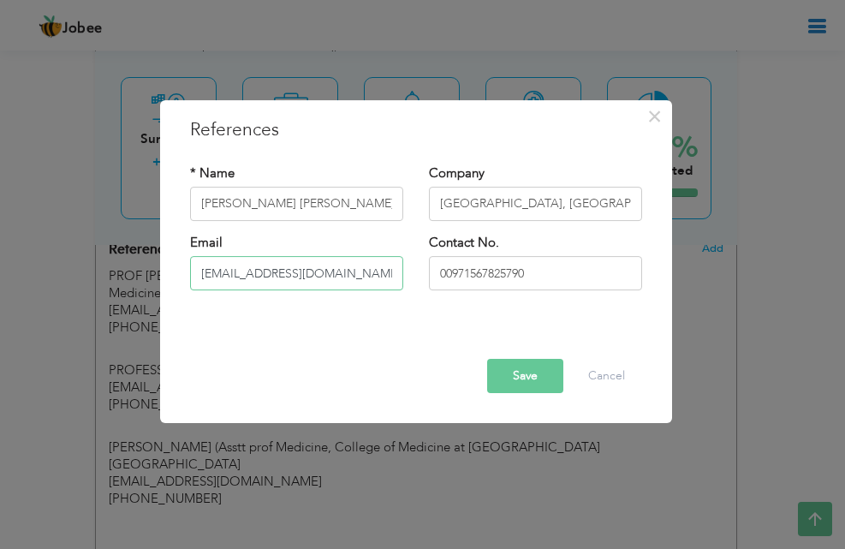
scroll to position [0, 10]
type input "[EMAIL_ADDRESS][DOMAIN_NAME]"
click at [325, 298] on div "Email [EMAIL_ADDRESS][DOMAIN_NAME]" at bounding box center [296, 268] width 239 height 69
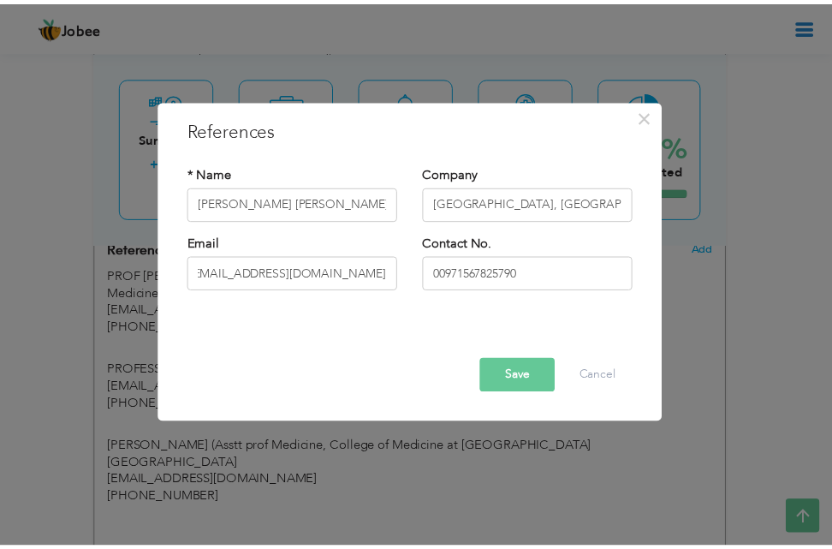
scroll to position [0, 0]
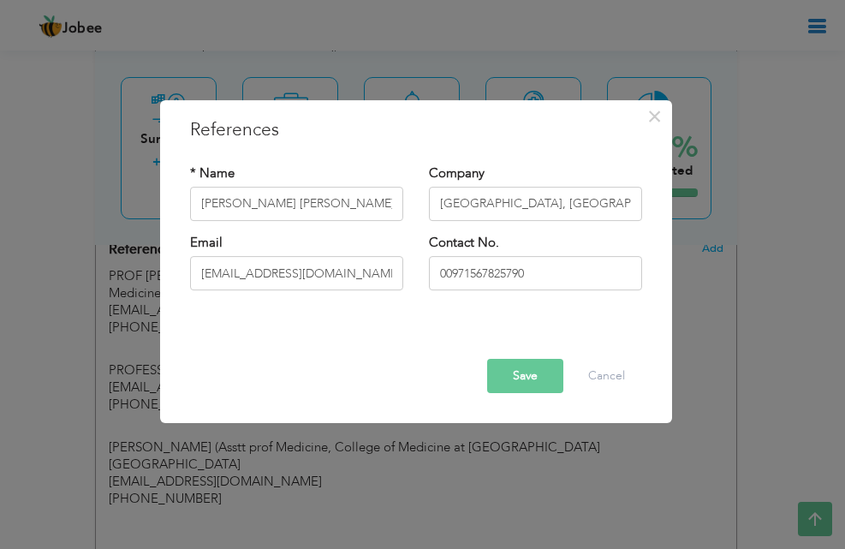
click at [526, 376] on button "Save" at bounding box center [525, 376] width 76 height 34
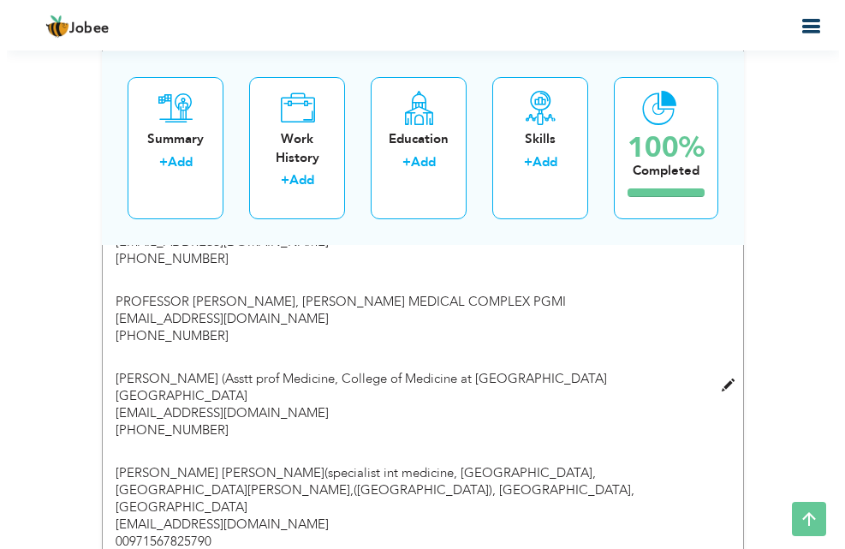
scroll to position [2348, 0]
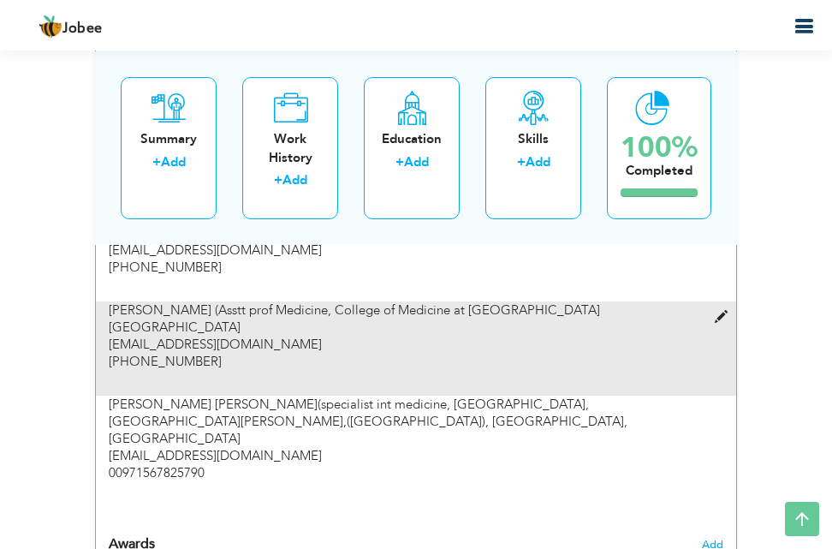
click at [529, 370] on div "[PERSON_NAME] (Asstt prof Medicine, [GEOGRAPHIC_DATA] at [GEOGRAPHIC_DATA] [GEO…" at bounding box center [390, 335] width 562 height 68
type input "[PERSON_NAME] (Asstt prof Medicine"
type input "College of Medicine at [GEOGRAPHIC_DATA] [GEOGRAPHIC_DATA]"
type input "[EMAIL_ADDRESS][DOMAIN_NAME]"
type input "[PHONE_NUMBER]"
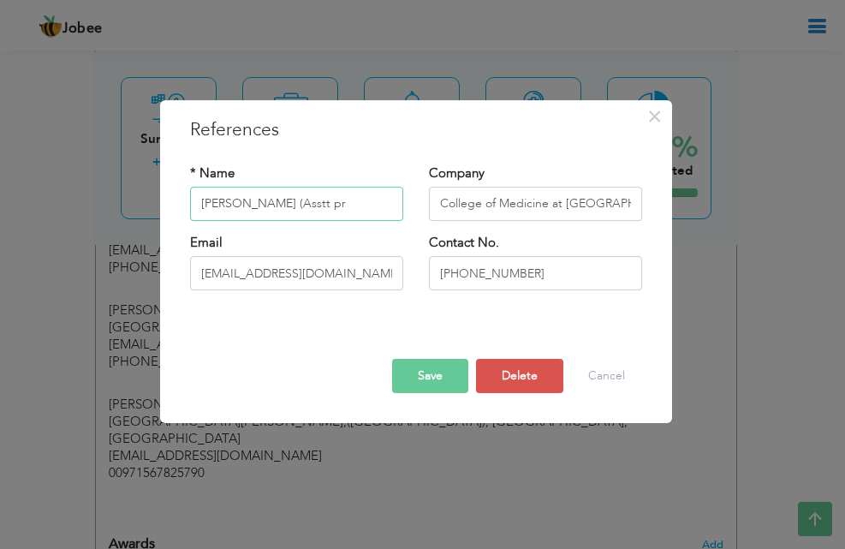
scroll to position [0, 0]
click at [343, 212] on input "[PERSON_NAME]" at bounding box center [296, 204] width 213 height 34
drag, startPoint x: 343, startPoint y: 212, endPoint x: 327, endPoint y: 211, distance: 16.3
click at [329, 212] on input "[PERSON_NAME]" at bounding box center [296, 204] width 213 height 34
click at [196, 203] on input "[PERSON_NAME]" at bounding box center [296, 204] width 213 height 34
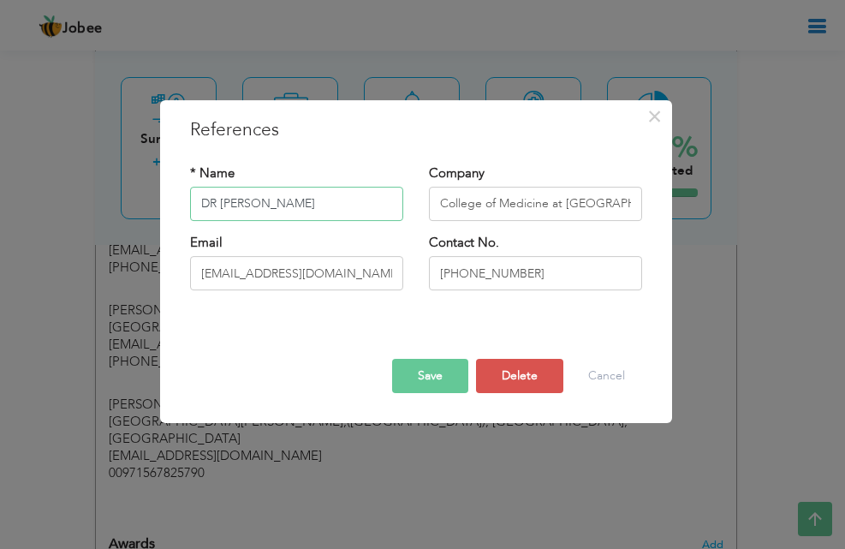
type input "DR [PERSON_NAME]"
click at [632, 206] on input "College of Medicine at [GEOGRAPHIC_DATA] [GEOGRAPHIC_DATA]" at bounding box center [535, 204] width 213 height 34
click at [624, 199] on input "College of Medicine at [GEOGRAPHIC_DATA] [GEOGRAPHIC_DATA]" at bounding box center [535, 204] width 213 height 34
click at [489, 207] on input "College of Medicine at [GEOGRAPHIC_DATA] [GEOGRAPHIC_DATA] as Assistant Prpfess…" at bounding box center [535, 204] width 213 height 34
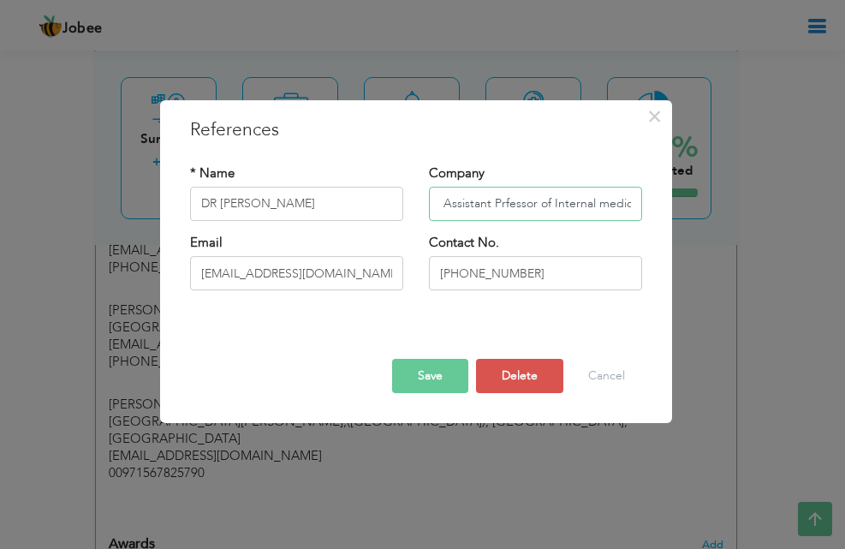
scroll to position [0, 382]
type input "College of Medicine at [GEOGRAPHIC_DATA] [GEOGRAPHIC_DATA] as Assistant Profess…"
click at [431, 372] on button "Save" at bounding box center [430, 376] width 76 height 34
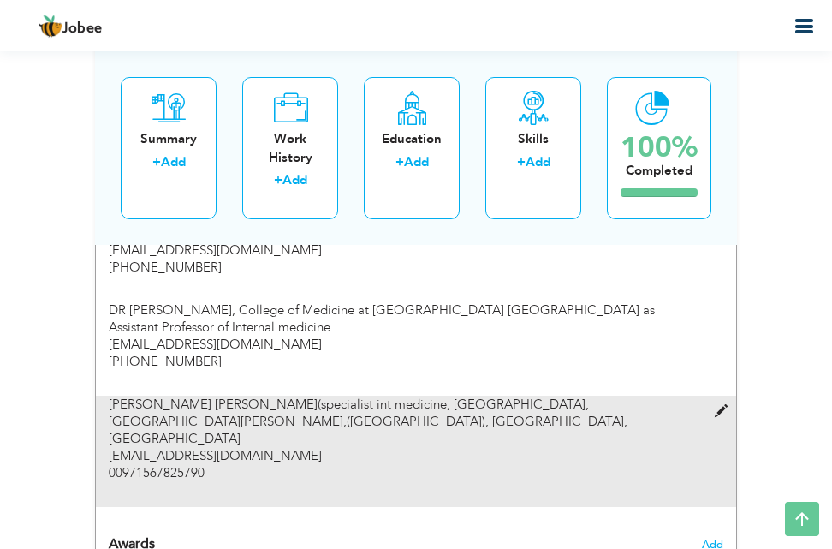
click at [718, 415] on span at bounding box center [725, 411] width 21 height 13
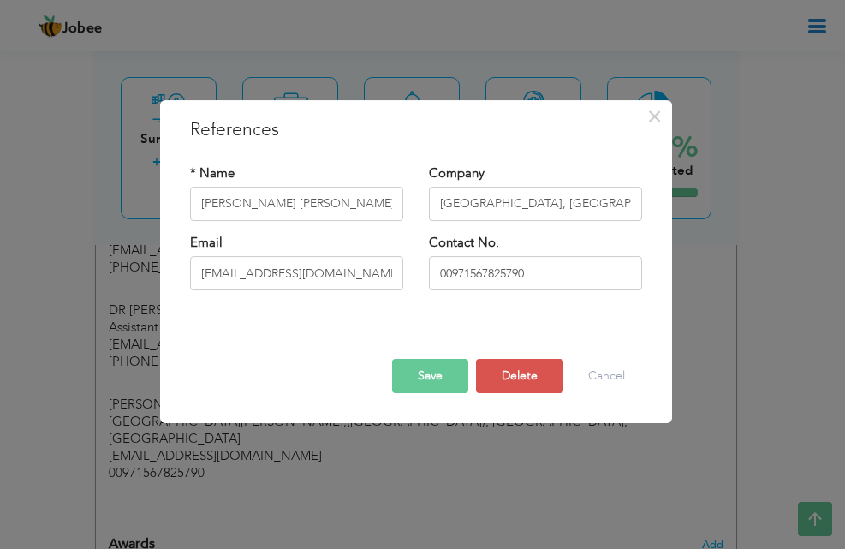
click at [660, 360] on div "× References * Name [PERSON_NAME] [PERSON_NAME](specialist int medicine Company…" at bounding box center [422, 274] width 845 height 549
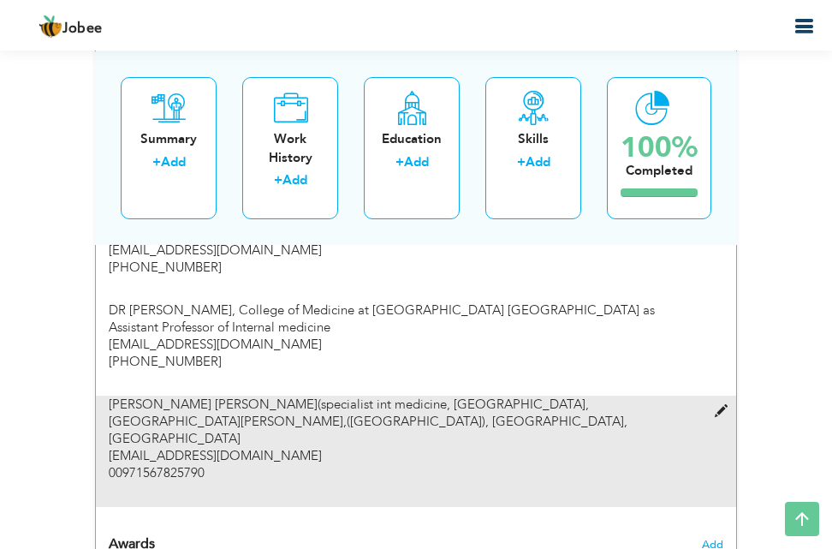
click at [720, 416] on span at bounding box center [725, 411] width 21 height 13
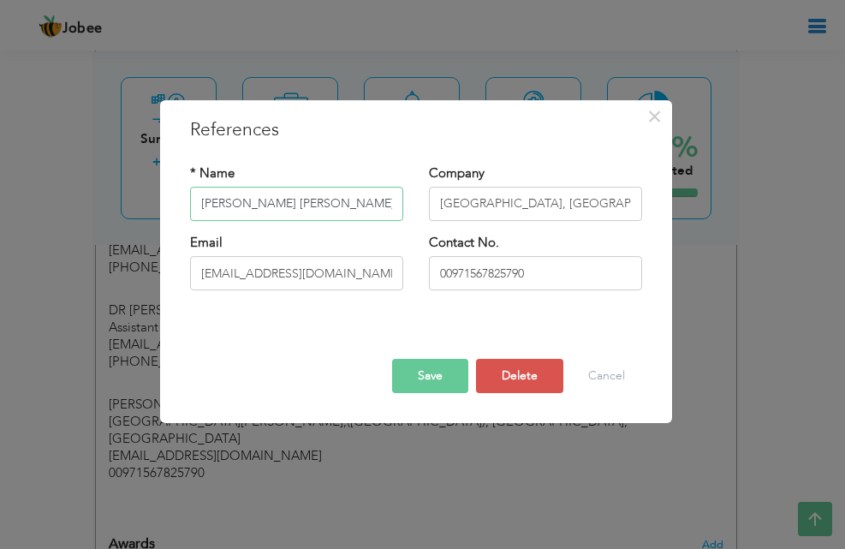
type input "[PERSON_NAME] [PERSON_NAME]"
click at [445, 198] on input "[GEOGRAPHIC_DATA], [GEOGRAPHIC_DATA][PERSON_NAME],([GEOGRAPHIC_DATA]), [GEOGRAP…" at bounding box center [535, 204] width 213 height 34
type input "[PERSON_NAME][GEOGRAPHIC_DATA], [GEOGRAPHIC_DATA][PERSON_NAME],([GEOGRAPHIC_DAT…"
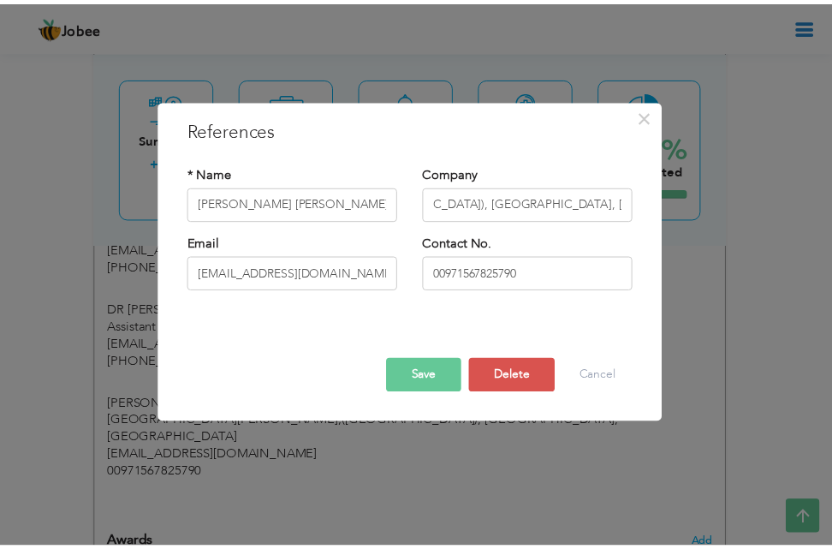
scroll to position [0, 0]
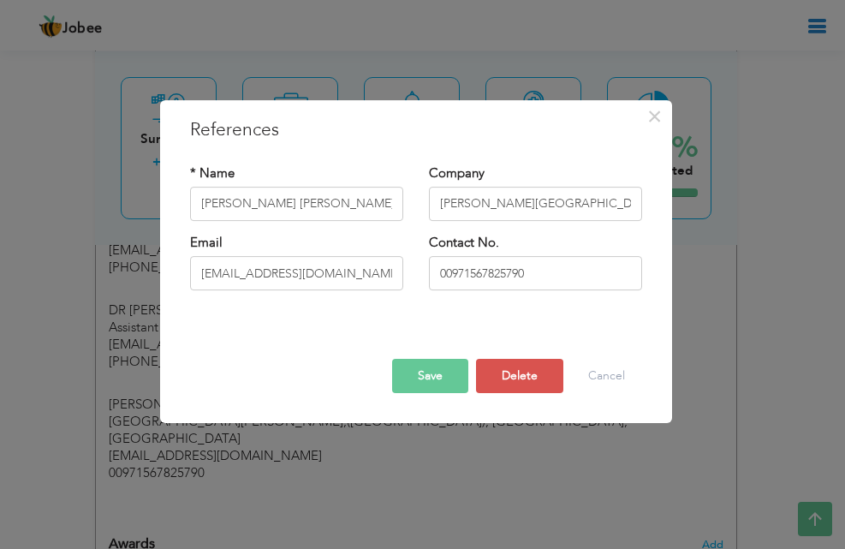
click at [437, 388] on button "Save" at bounding box center [430, 376] width 76 height 34
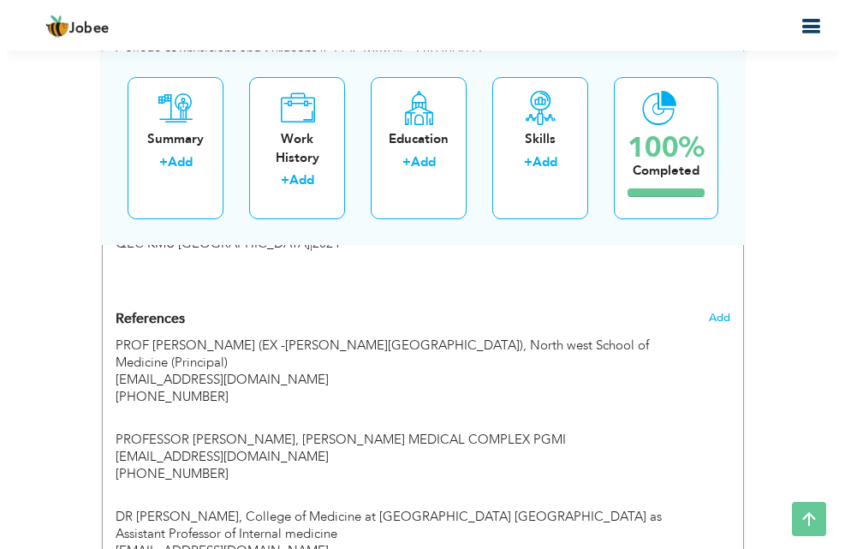
scroll to position [2127, 0]
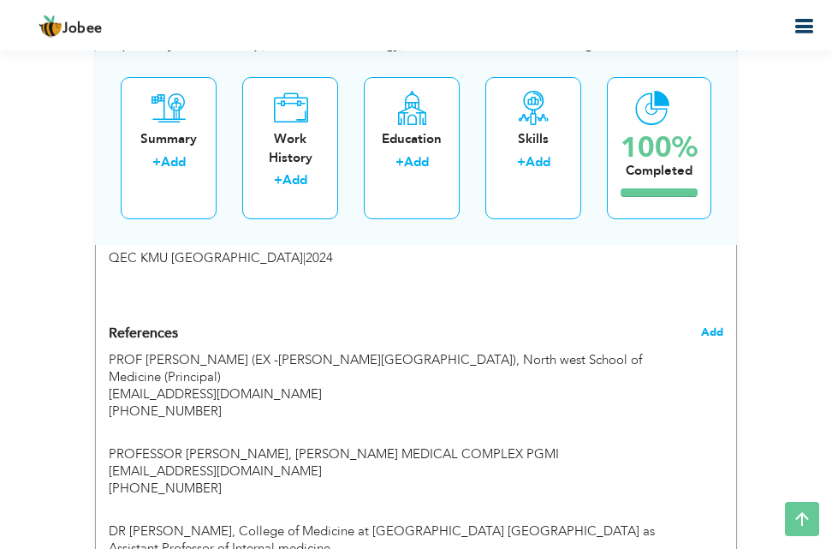
click at [718, 333] on span "Add" at bounding box center [712, 332] width 22 height 15
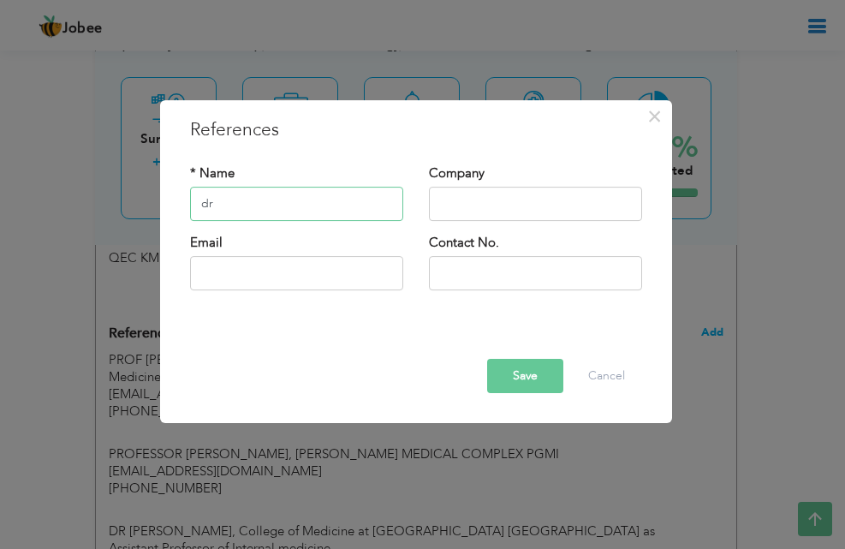
type input "d"
click at [197, 198] on input "[PERSON_NAME]" at bounding box center [296, 204] width 213 height 34
type input "ASSOC PROF [PERSON_NAME]"
click at [459, 199] on input "text" at bounding box center [535, 204] width 213 height 34
type input "K"
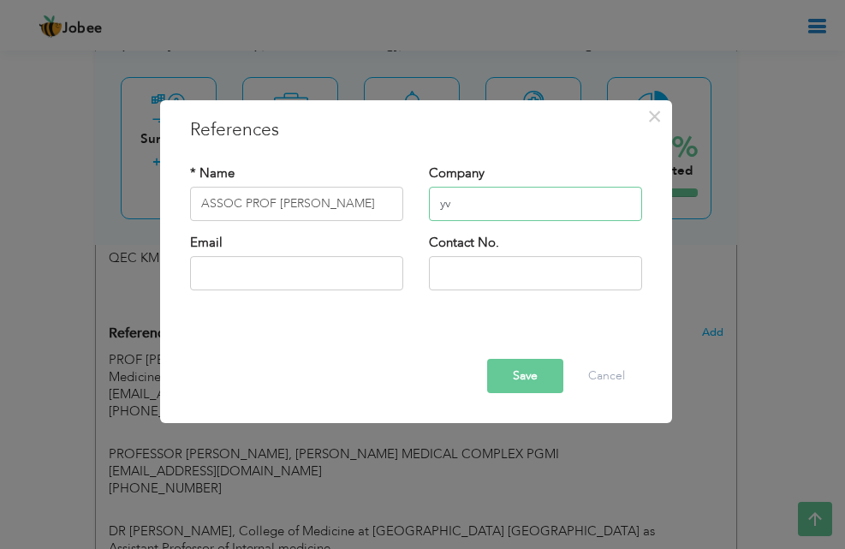
type input "y"
type input "[GEOGRAPHIC_DATA]"
click at [240, 269] on input "text" at bounding box center [296, 273] width 213 height 34
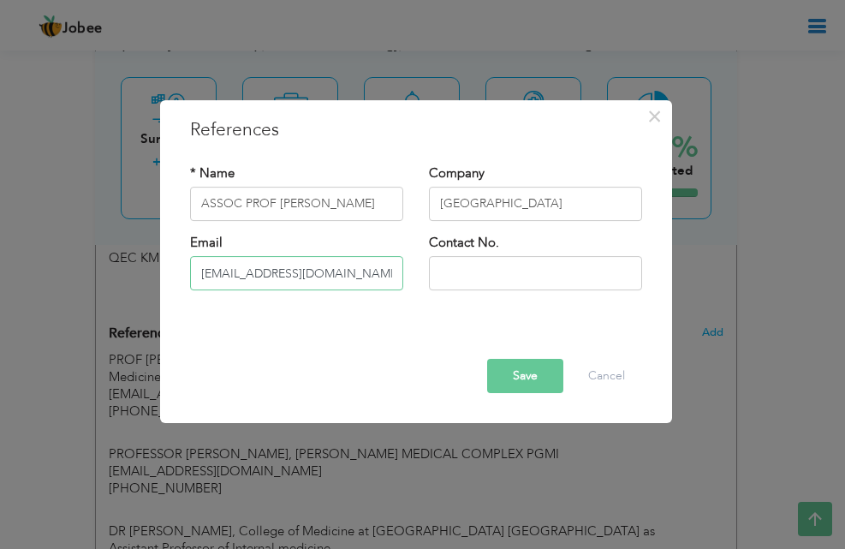
type input "[EMAIL_ADDRESS][DOMAIN_NAME]"
click at [446, 285] on input "text" at bounding box center [535, 273] width 213 height 34
type input "="
type input "[PHONE_NUMBER]"
click at [513, 375] on button "Save" at bounding box center [525, 376] width 76 height 34
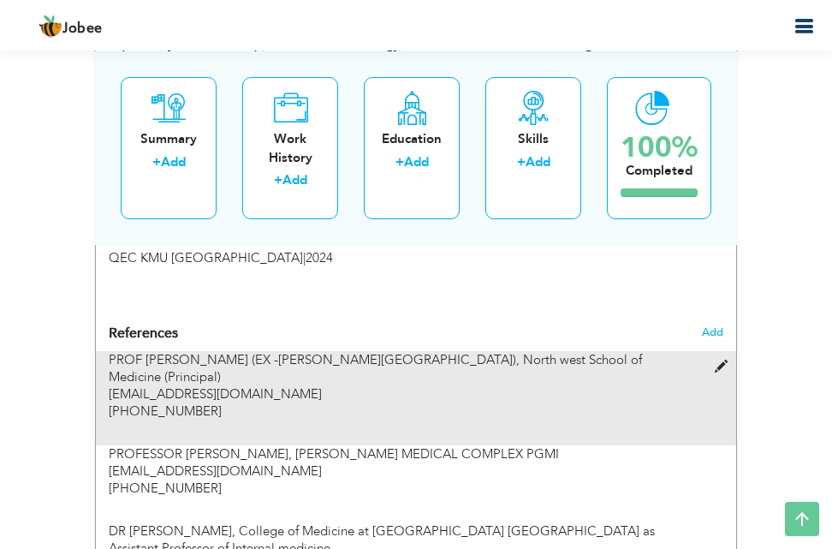
click at [718, 363] on span at bounding box center [725, 366] width 21 height 13
type input "PROF [PERSON_NAME] (EX -[PERSON_NAME][GEOGRAPHIC_DATA] [GEOGRAPHIC_DATA])"
type input "North west School of Medicine (Principal)"
type input "[EMAIL_ADDRESS][DOMAIN_NAME]"
type input "[PHONE_NUMBER]"
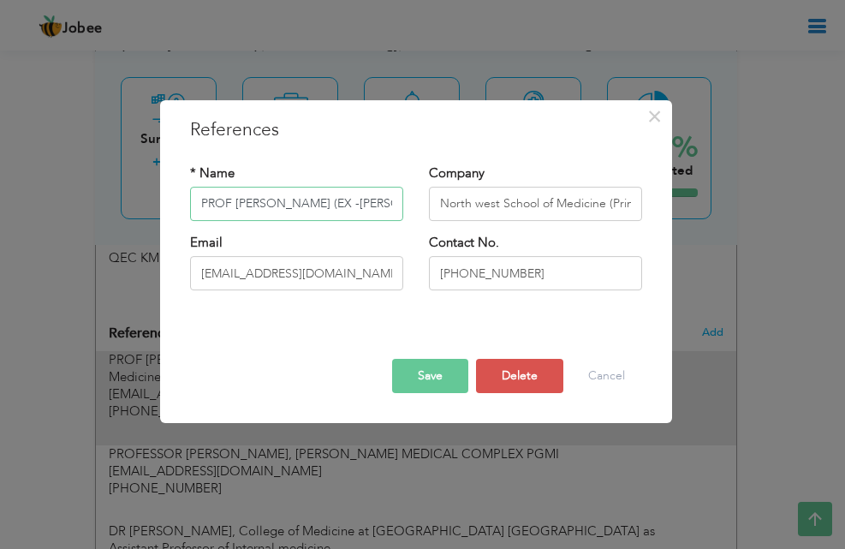
scroll to position [0, 241]
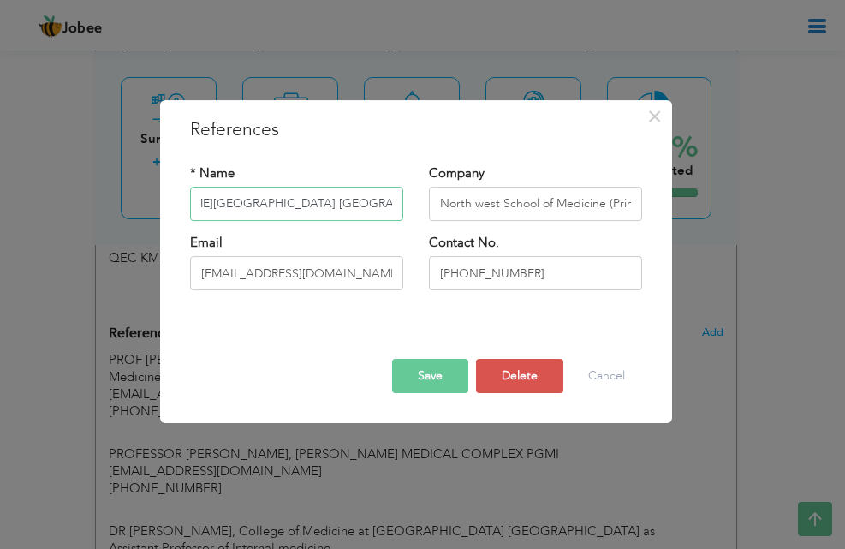
drag, startPoint x: 363, startPoint y: 214, endPoint x: 356, endPoint y: 208, distance: 9.1
click at [357, 213] on input "PROF [PERSON_NAME] (EX -[PERSON_NAME][GEOGRAPHIC_DATA] [GEOGRAPHIC_DATA])" at bounding box center [296, 204] width 213 height 34
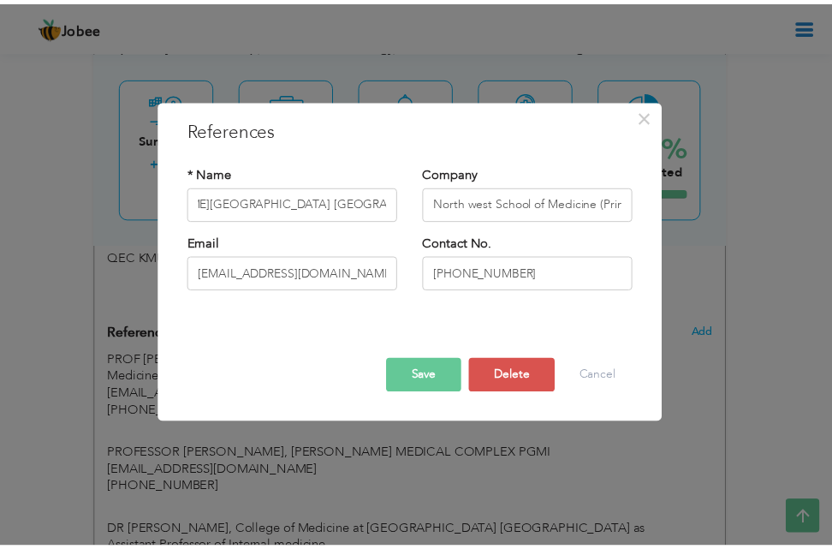
scroll to position [0, 0]
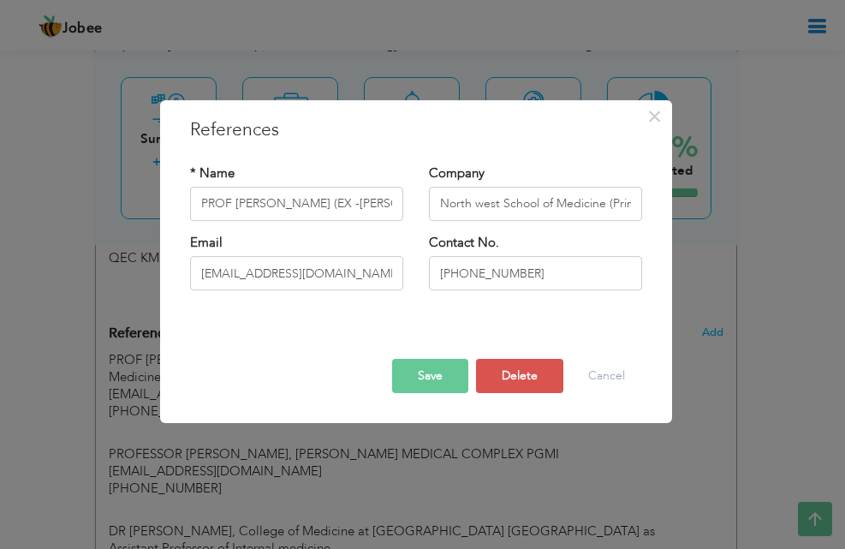
click at [737, 199] on div "× References * Name PROF [PERSON_NAME] (EX -[PERSON_NAME][GEOGRAPHIC_DATA] [GEO…" at bounding box center [422, 274] width 845 height 549
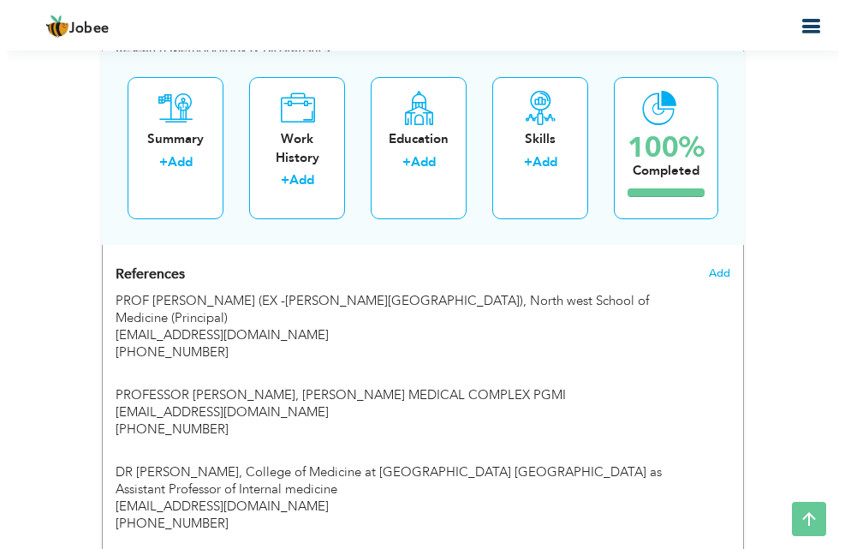
scroll to position [2171, 0]
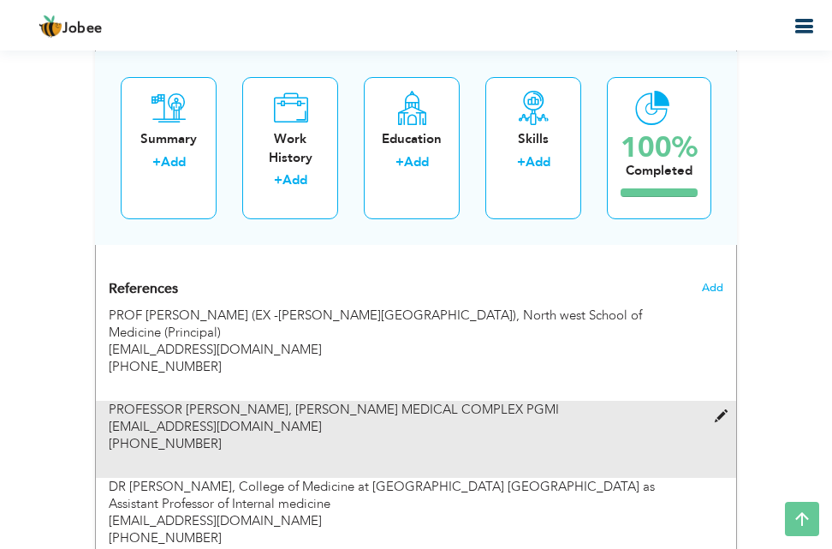
click at [721, 415] on span at bounding box center [725, 416] width 21 height 13
type input "PROFESSOR [PERSON_NAME]"
type input "[PERSON_NAME] MEDICAL COMPLEX PGMI"
type input "[EMAIL_ADDRESS][DOMAIN_NAME]"
type input "[PHONE_NUMBER]"
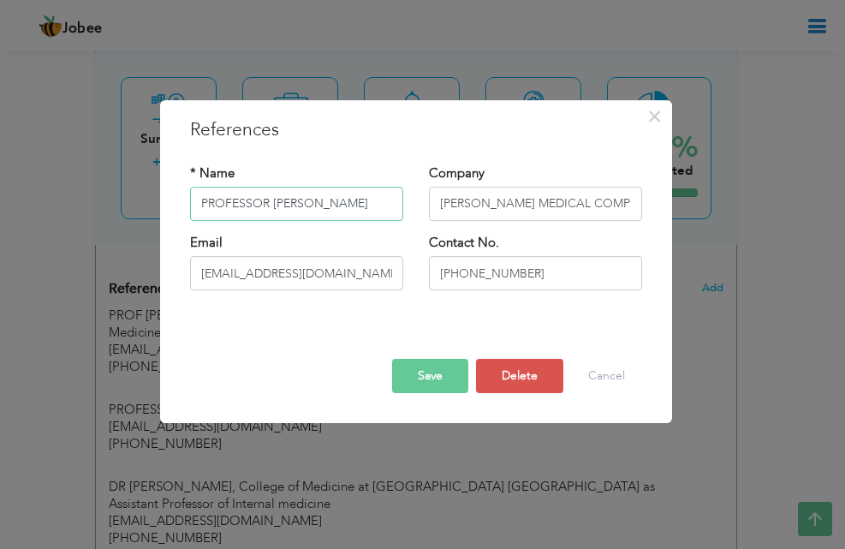
click at [378, 197] on input "PROFESSOR [PERSON_NAME]" at bounding box center [296, 204] width 213 height 34
type input "P"
type input "[PERSON_NAME]"
click at [634, 199] on input "[PERSON_NAME] MEDICAL COMPLEX PGMI" at bounding box center [535, 204] width 213 height 34
click at [503, 200] on input "PGMI" at bounding box center [535, 204] width 213 height 34
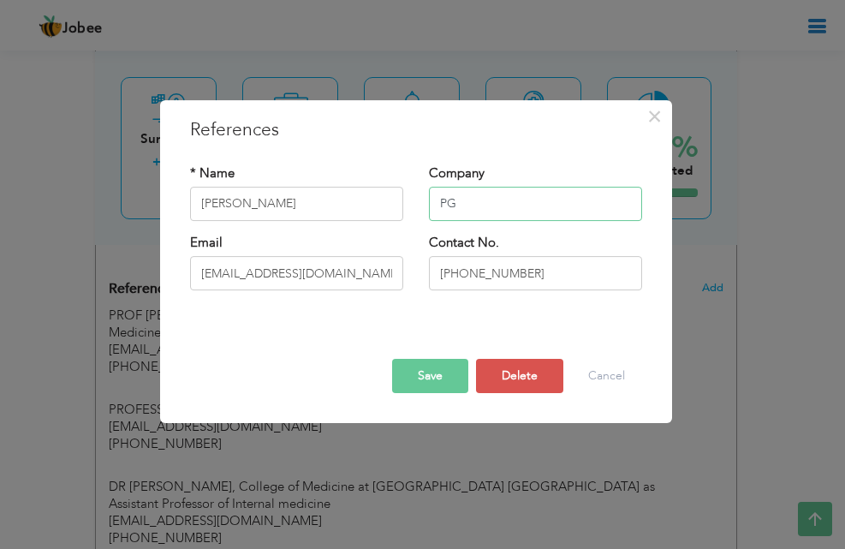
type input "P"
type input "t"
type input "[GEOGRAPHIC_DATA][DEMOGRAPHIC_DATA] [GEOGRAPHIC_DATA] MEDICINE DEPARTMENT"
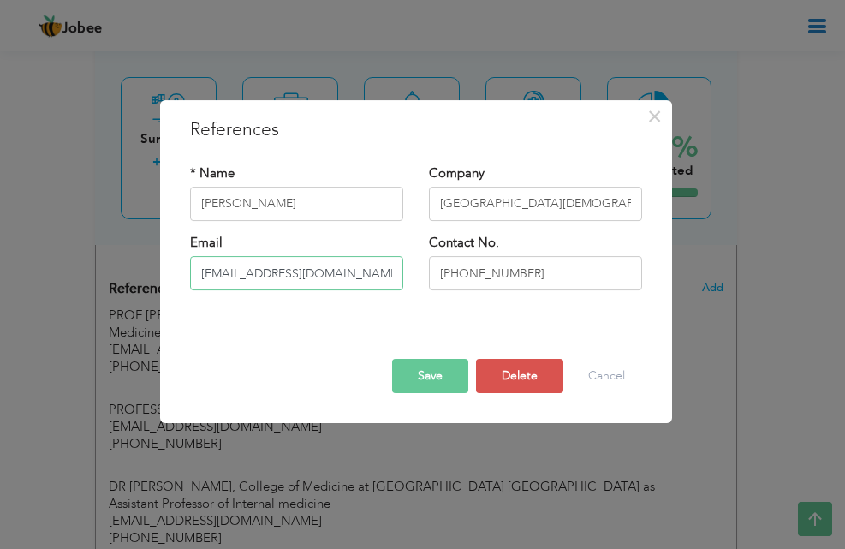
click at [339, 272] on input "[EMAIL_ADDRESS][DOMAIN_NAME]" at bounding box center [296, 273] width 213 height 34
type input "t"
type input "d"
type input "[PERSON_NAME][EMAIL_ADDRESS][DOMAIN_NAME]"
click at [539, 272] on input "[PHONE_NUMBER]" at bounding box center [535, 273] width 213 height 34
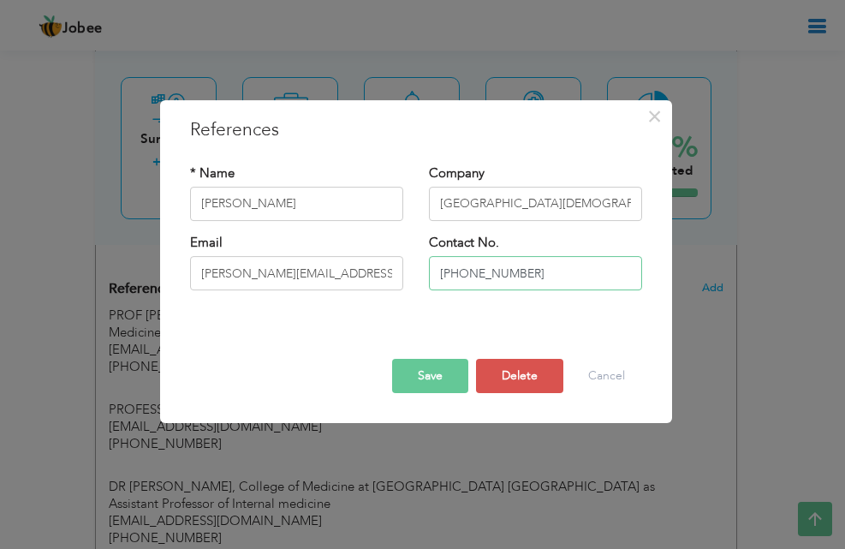
type input "[PHONE_NUMBER]"
click at [435, 201] on input "[GEOGRAPHIC_DATA][DEMOGRAPHIC_DATA] [GEOGRAPHIC_DATA] MEDICINE DEPARTMENT" at bounding box center [535, 204] width 213 height 34
type input "[GEOGRAPHIC_DATA][DEMOGRAPHIC_DATA] PESHAWAR MEDICINE DEPARTMENT, PRESIDENT PAK…"
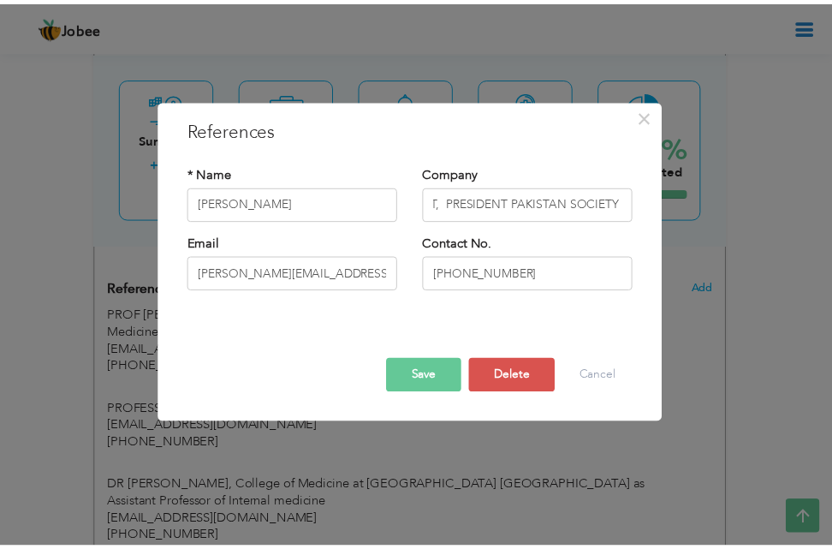
scroll to position [0, 0]
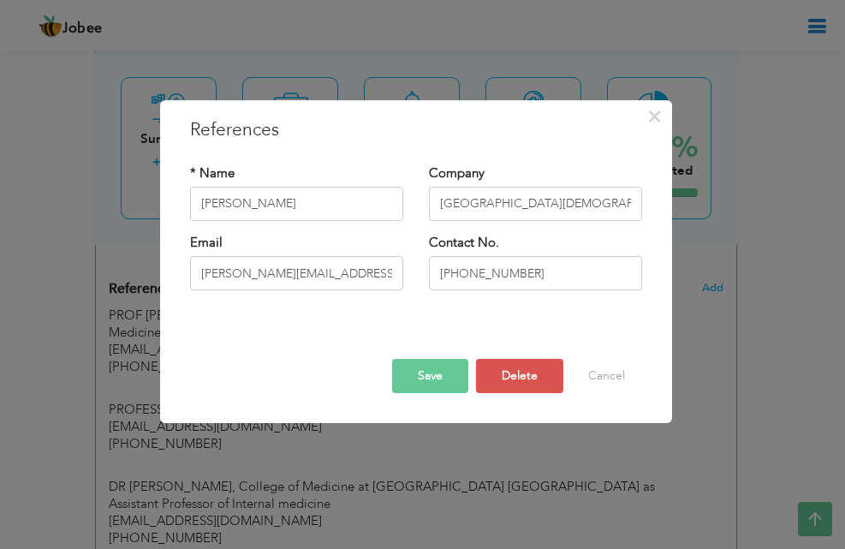
click at [420, 366] on button "Save" at bounding box center [430, 376] width 76 height 34
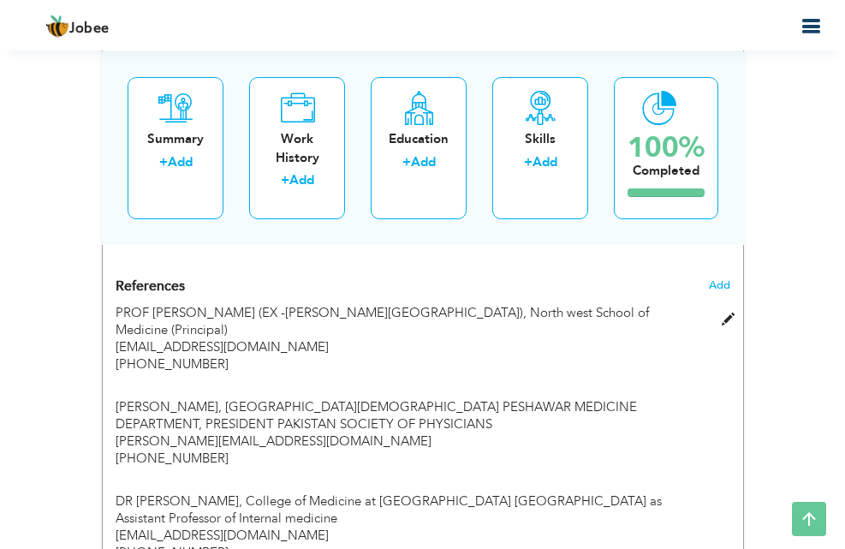
scroll to position [2171, 0]
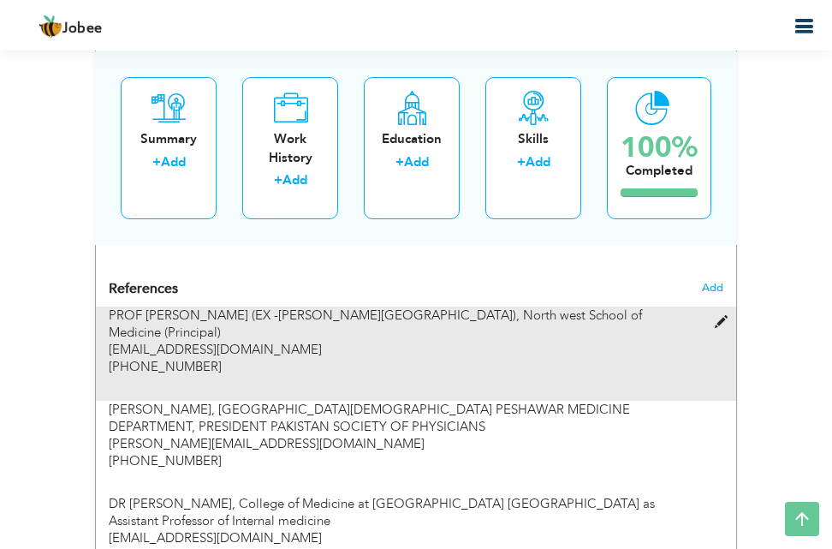
click at [722, 319] on span at bounding box center [725, 322] width 21 height 13
type input "PROF [PERSON_NAME] (EX -[PERSON_NAME][GEOGRAPHIC_DATA] [GEOGRAPHIC_DATA])"
type input "North west School of Medicine (Principal)"
type input "[EMAIL_ADDRESS][DOMAIN_NAME]"
type input "[PHONE_NUMBER]"
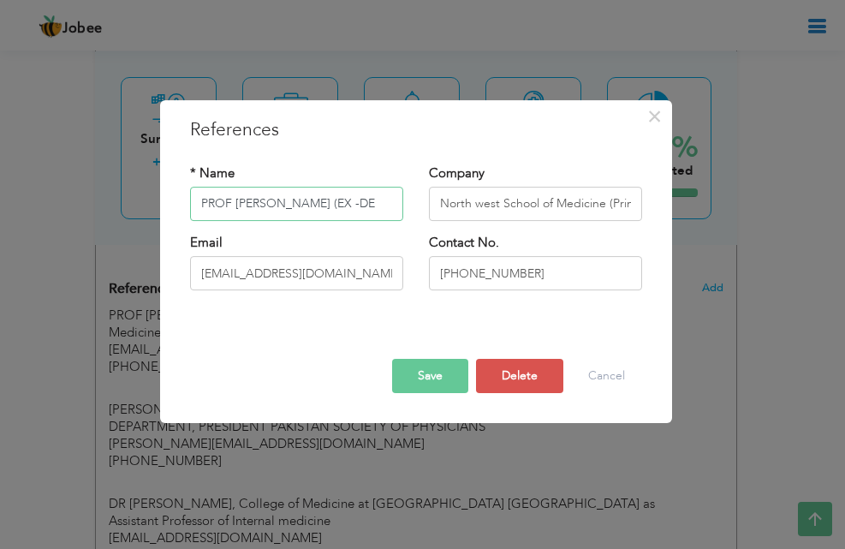
scroll to position [0, 0]
type input "PROF [PERSON_NAME]"
click at [436, 199] on input "North west School of Medicine (Principal)" at bounding box center [535, 204] width 213 height 34
click at [413, 370] on button "Save" at bounding box center [430, 376] width 76 height 34
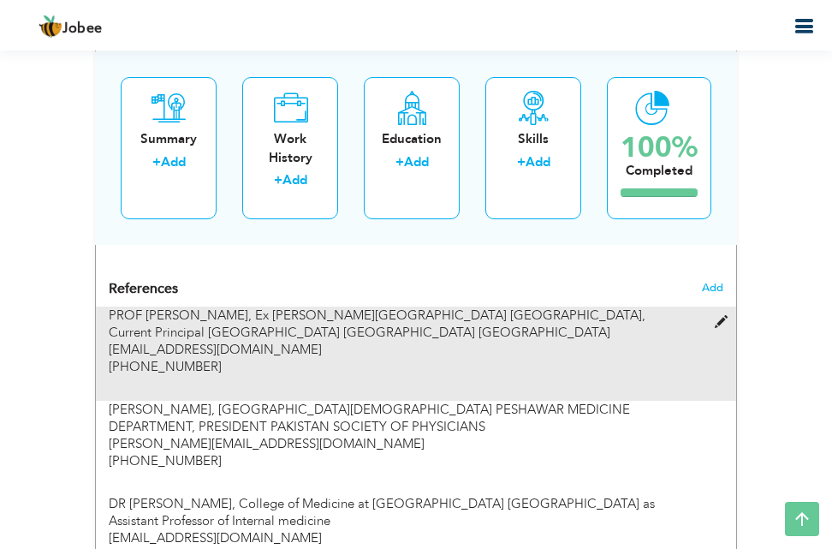
click at [723, 319] on span at bounding box center [725, 322] width 21 height 13
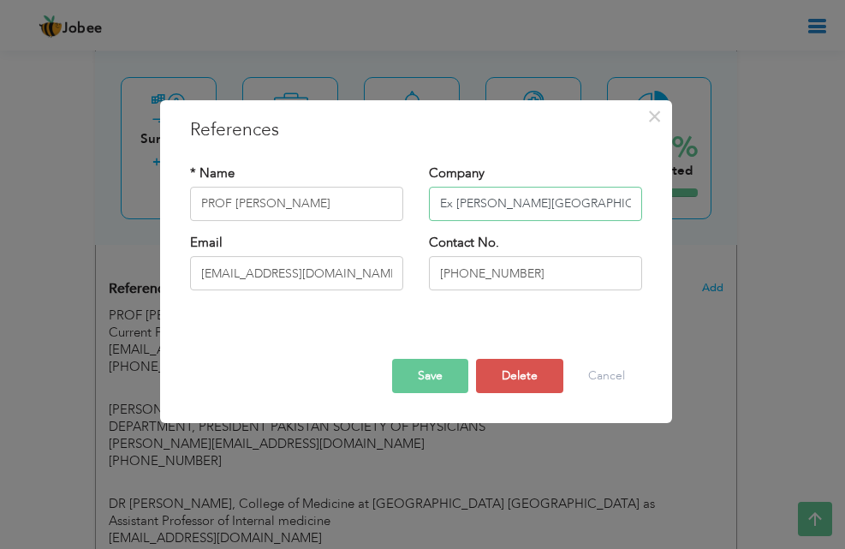
click at [492, 200] on input "Ex [PERSON_NAME][GEOGRAPHIC_DATA] [GEOGRAPHIC_DATA], Current Principal [GEOGRAP…" at bounding box center [535, 204] width 213 height 34
click at [484, 204] on input "Ex [PERSON_NAME] [GEOGRAPHIC_DATA] [GEOGRAPHIC_DATA], Current Principal [GEOGRA…" at bounding box center [535, 204] width 213 height 34
type input "Ex [PERSON_NAME], [GEOGRAPHIC_DATA], Current Principal [GEOGRAPHIC_DATA] [GEOGR…"
click at [433, 378] on button "Save" at bounding box center [430, 376] width 76 height 34
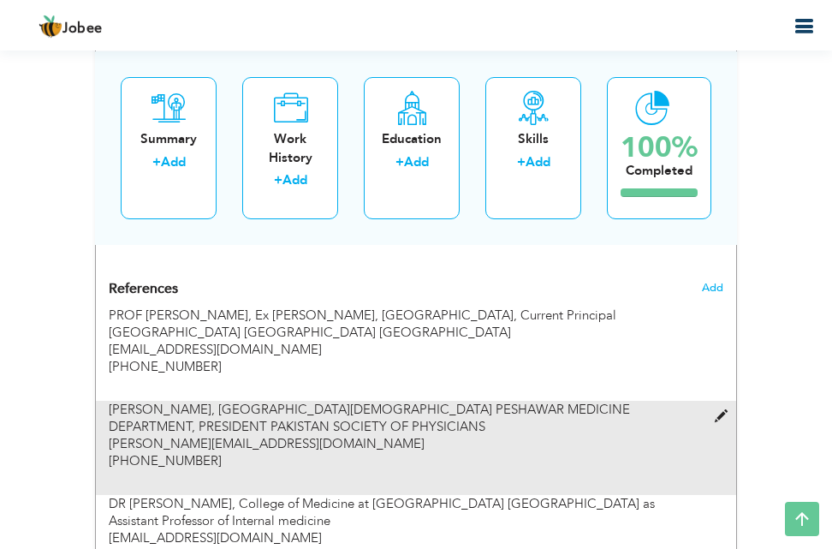
click at [721, 414] on span at bounding box center [725, 416] width 21 height 13
type input "[PERSON_NAME]"
type input "[GEOGRAPHIC_DATA][DEMOGRAPHIC_DATA] PESHAWAR MEDICINE DEPARTMENT, PRESIDENT PAK…"
type input "[PERSON_NAME][EMAIL_ADDRESS][DOMAIN_NAME]"
type input "[PHONE_NUMBER]"
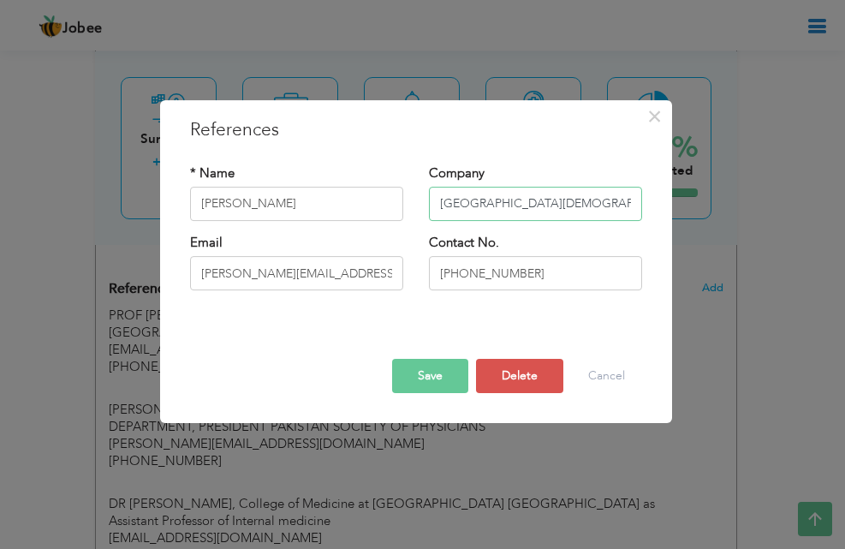
click at [441, 201] on input "[GEOGRAPHIC_DATA][DEMOGRAPHIC_DATA] PESHAWAR MEDICINE DEPARTMENT, PRESIDENT PAK…" at bounding box center [535, 204] width 213 height 34
click at [426, 370] on button "Save" at bounding box center [430, 376] width 76 height 34
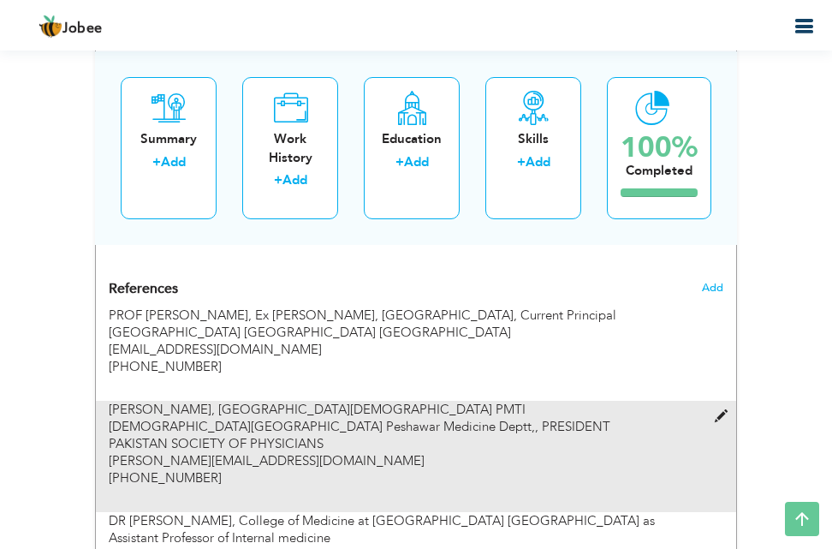
click at [721, 419] on span at bounding box center [725, 416] width 21 height 13
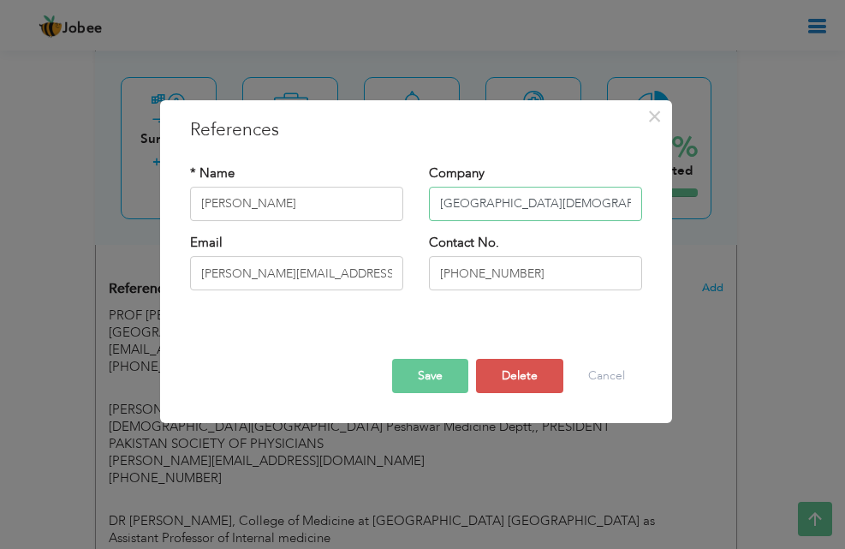
click at [629, 203] on input "[GEOGRAPHIC_DATA][DEMOGRAPHIC_DATA] PMTI [DEMOGRAPHIC_DATA][GEOGRAPHIC_DATA] Pe…" at bounding box center [535, 204] width 213 height 34
click at [425, 372] on button "Save" at bounding box center [430, 376] width 76 height 34
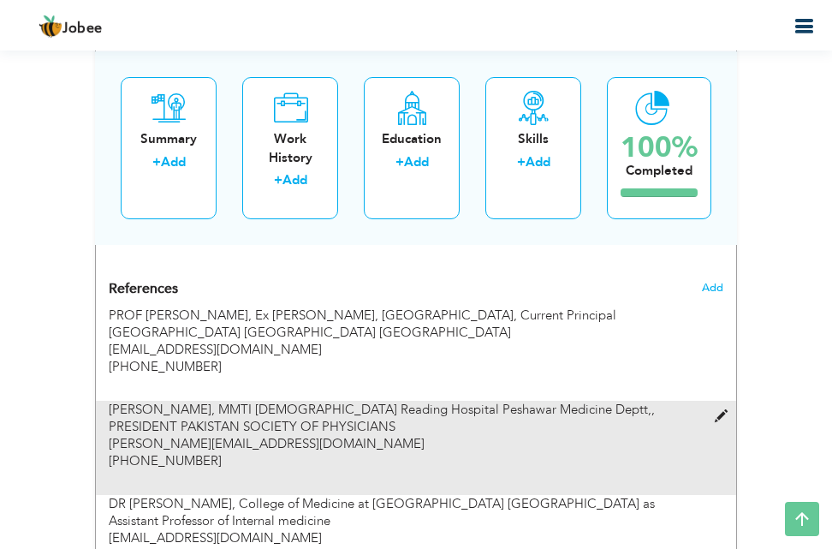
click at [721, 423] on span at bounding box center [725, 416] width 21 height 13
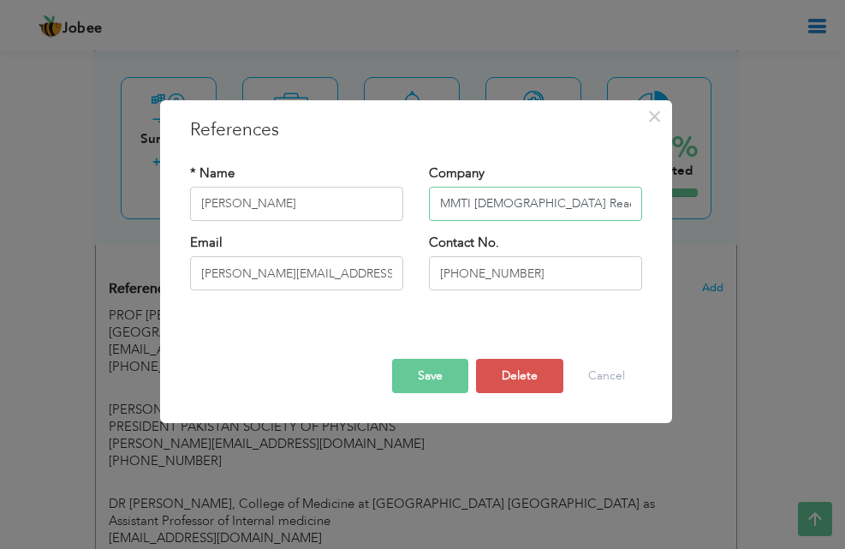
click at [450, 199] on input "MMTI [DEMOGRAPHIC_DATA] Reading Hospital Peshawar Medicine Deptt,, PRESIDENT PA…" at bounding box center [535, 204] width 213 height 34
type input "[GEOGRAPHIC_DATA][DEMOGRAPHIC_DATA] Peshawar Medicine Deptt,, PRESIDENT PAKISTA…"
click at [368, 202] on input "[PERSON_NAME]" at bounding box center [296, 204] width 213 height 34
type input "[PERSON_NAME]"
click at [438, 384] on button "Save" at bounding box center [430, 376] width 76 height 34
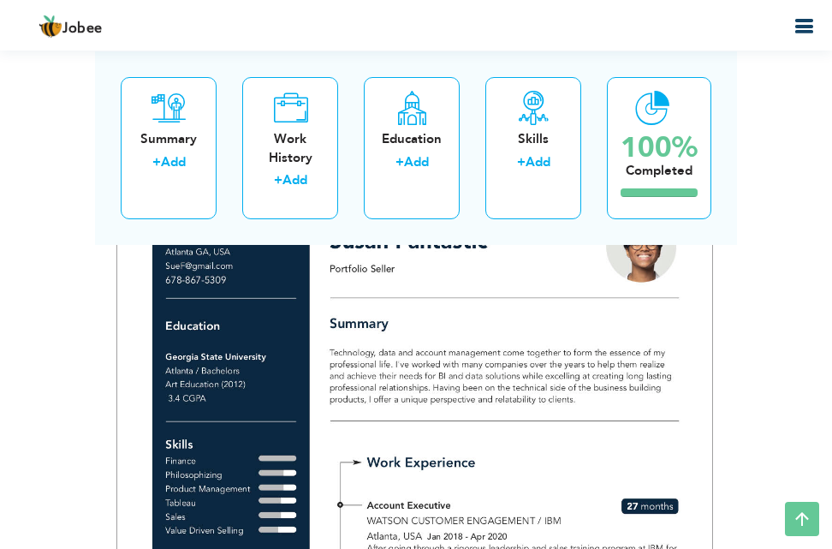
scroll to position [5939, 0]
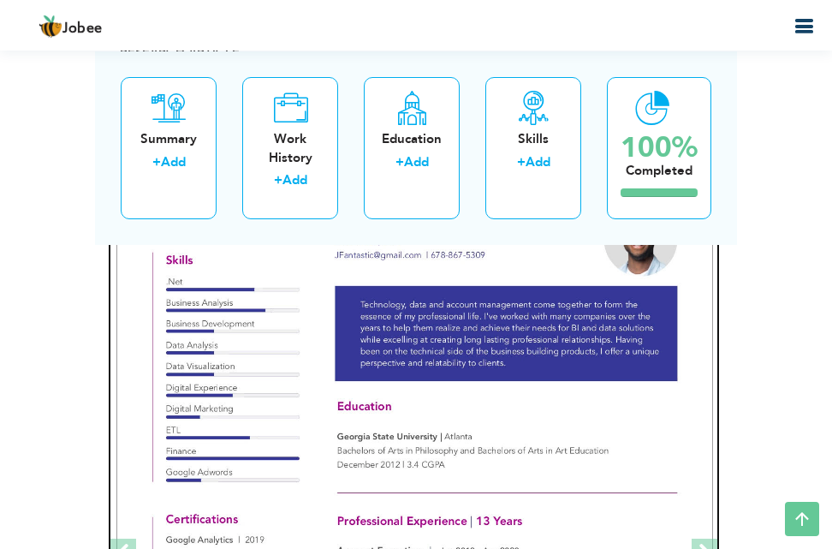
click at [480, 367] on img at bounding box center [414, 551] width 597 height 771
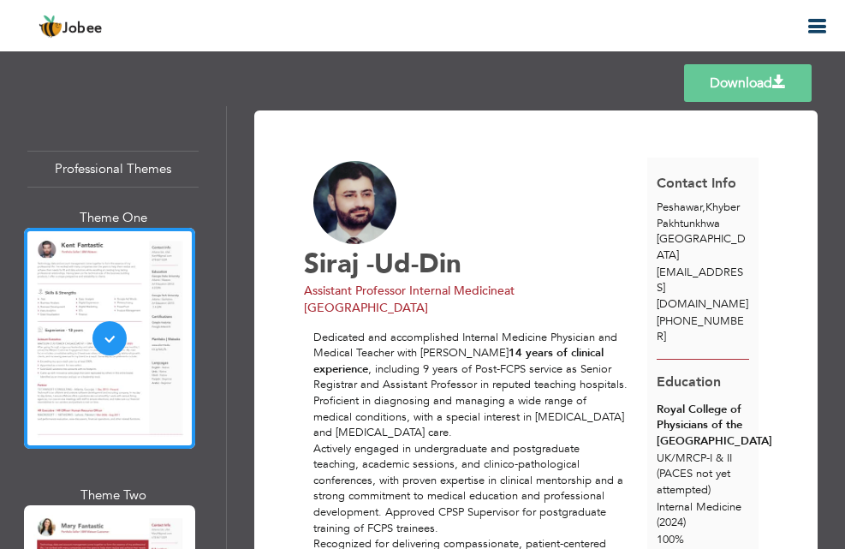
click at [219, 454] on div "Professional Themes Theme One Theme Two Theme Three Theme Six" at bounding box center [113, 327] width 226 height 443
click at [219, 453] on div "Professional Themes Theme One Theme Two Theme Three Theme Six" at bounding box center [113, 327] width 226 height 443
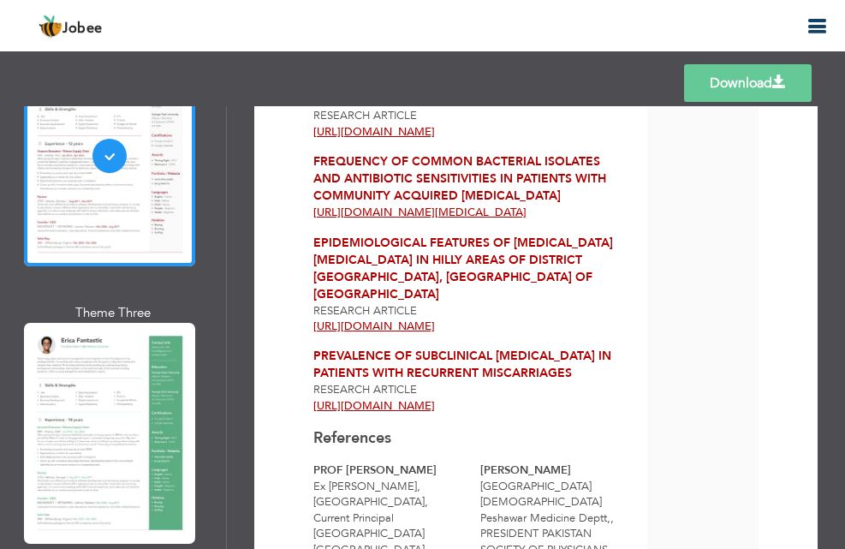
scroll to position [3034, 0]
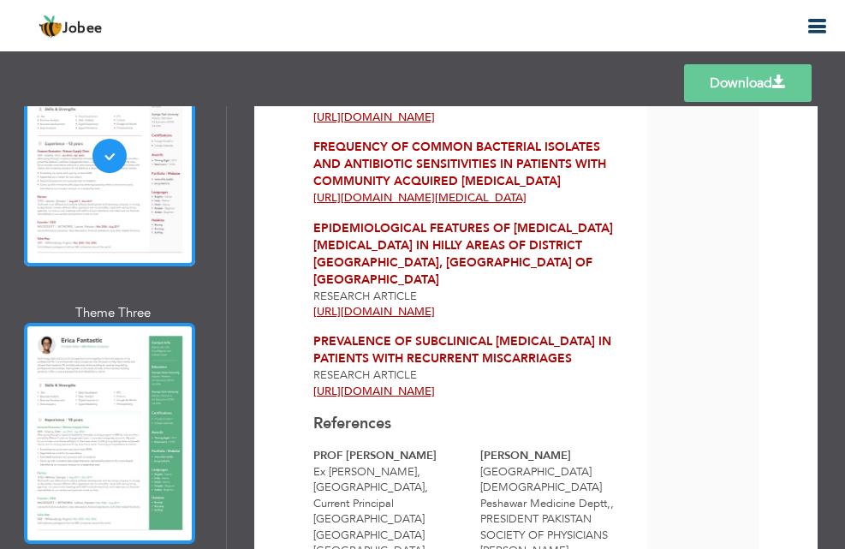
click at [119, 403] on div at bounding box center [109, 433] width 171 height 221
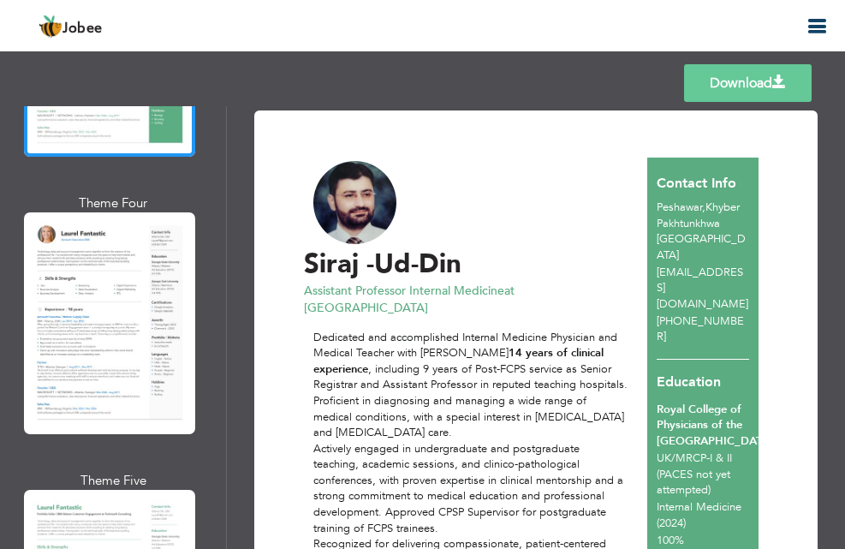
scroll to position [1234, 0]
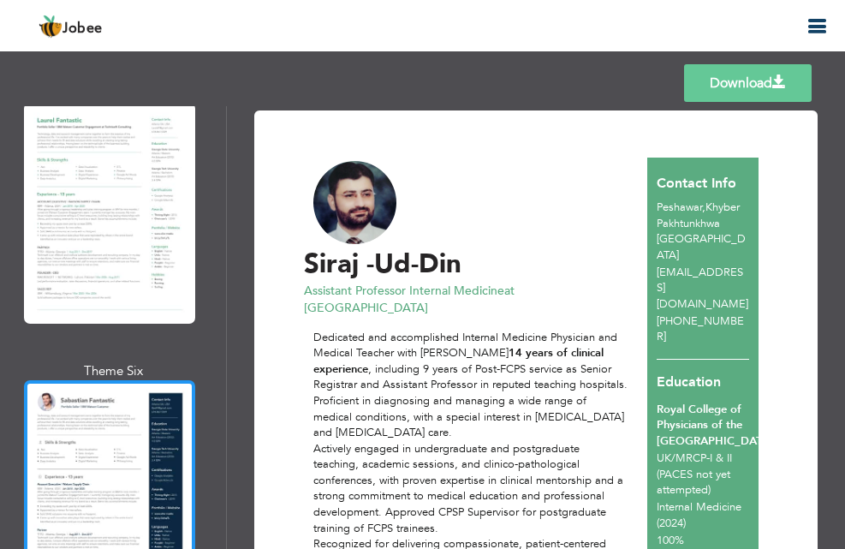
click at [92, 422] on div at bounding box center [109, 490] width 171 height 221
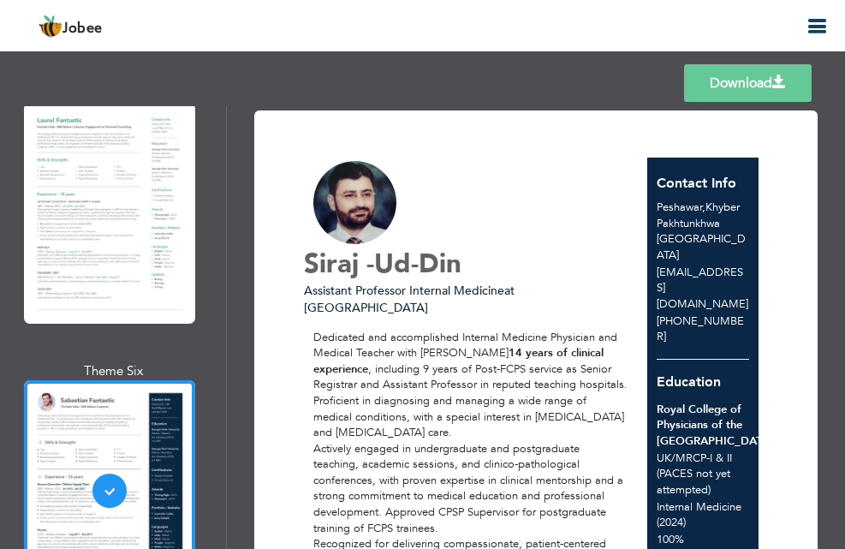
click at [218, 485] on div "Professional Themes Theme One Theme Two Theme Three Theme Six" at bounding box center [113, 327] width 226 height 443
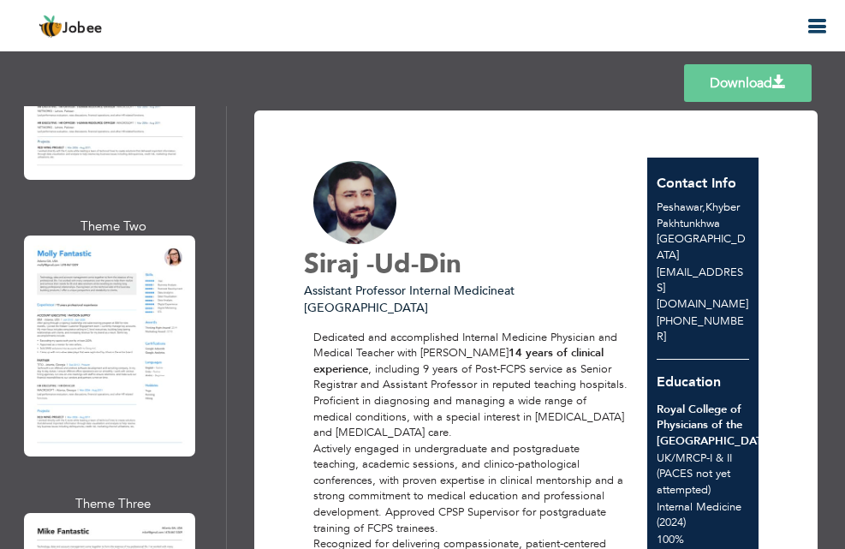
scroll to position [2397, 0]
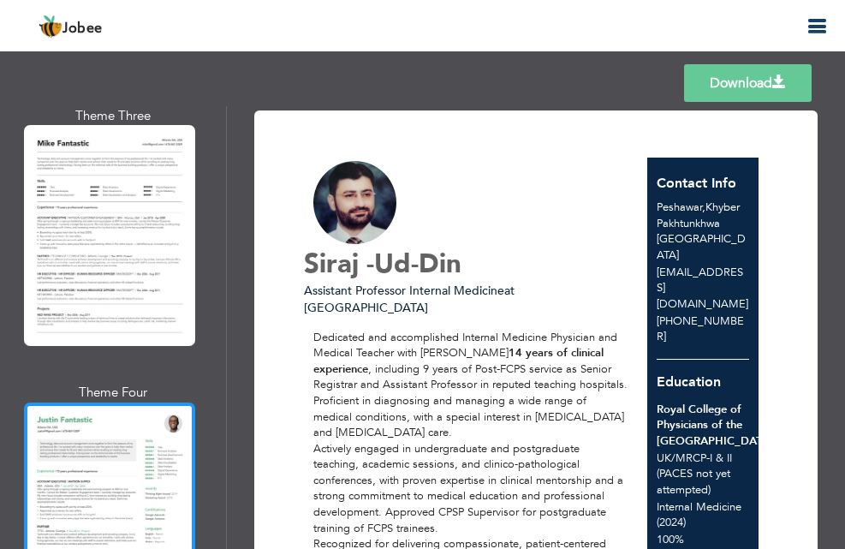
click at [89, 415] on div at bounding box center [109, 512] width 171 height 221
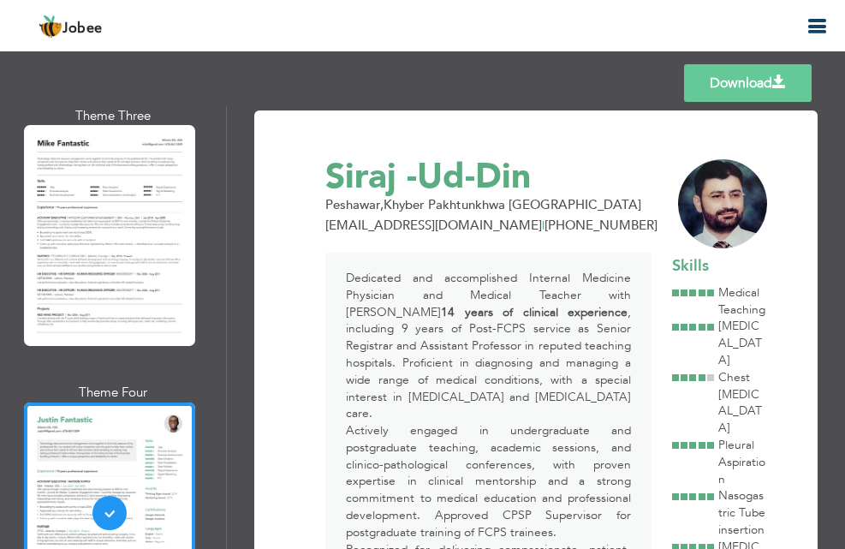
scroll to position [2784, 0]
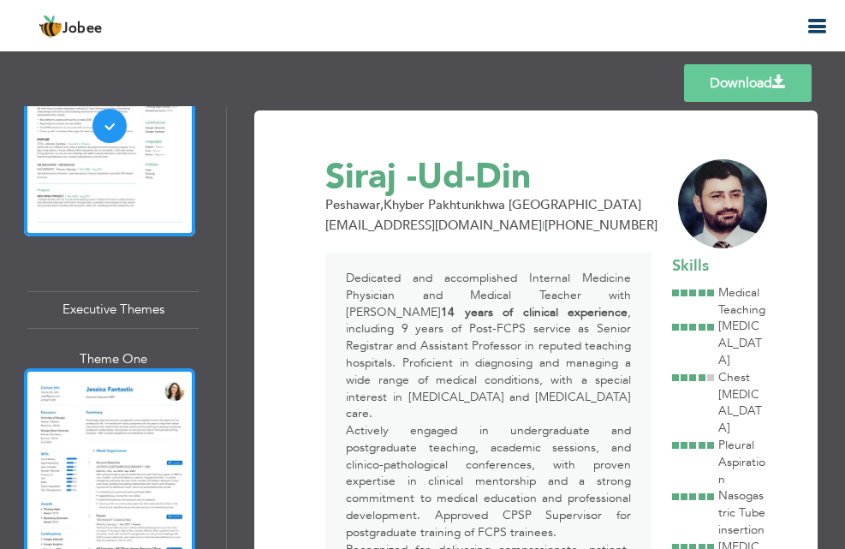
click at [128, 373] on div at bounding box center [109, 478] width 171 height 221
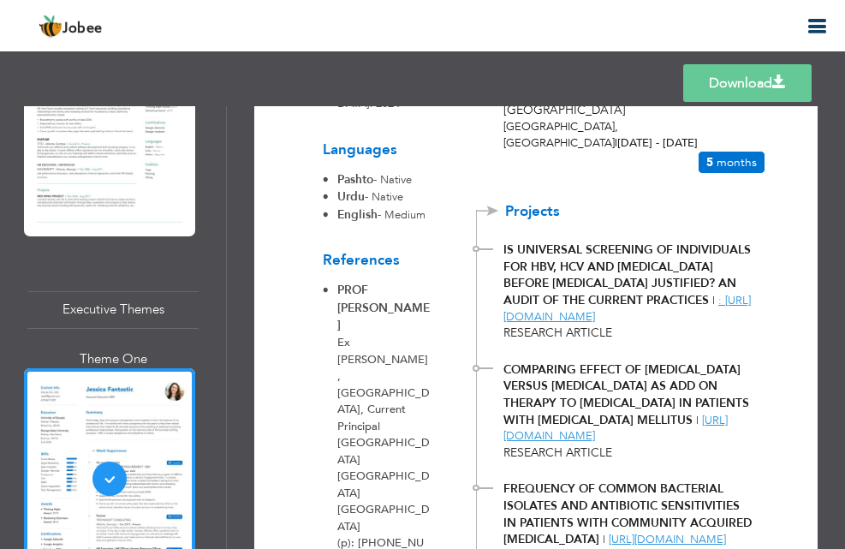
scroll to position [3487, 0]
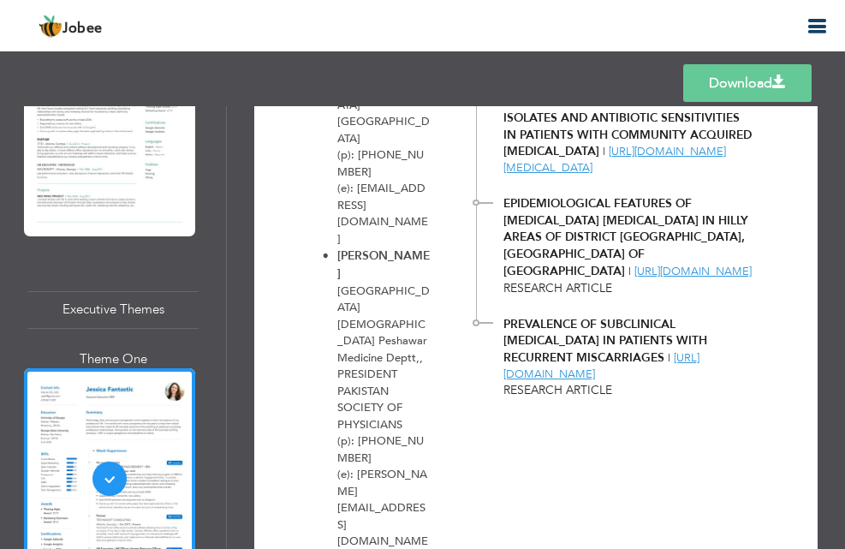
click at [837, 500] on div "Download Contact Info Peshawar , Khyber Pakhtunkhwa Pakistan drsiraj178@yahoo.c…" at bounding box center [536, 327] width 618 height 443
click at [838, 516] on div "Download Contact Info Peshawar , Khyber Pakhtunkhwa Pakistan drsiraj178@yahoo.c…" at bounding box center [536, 327] width 618 height 443
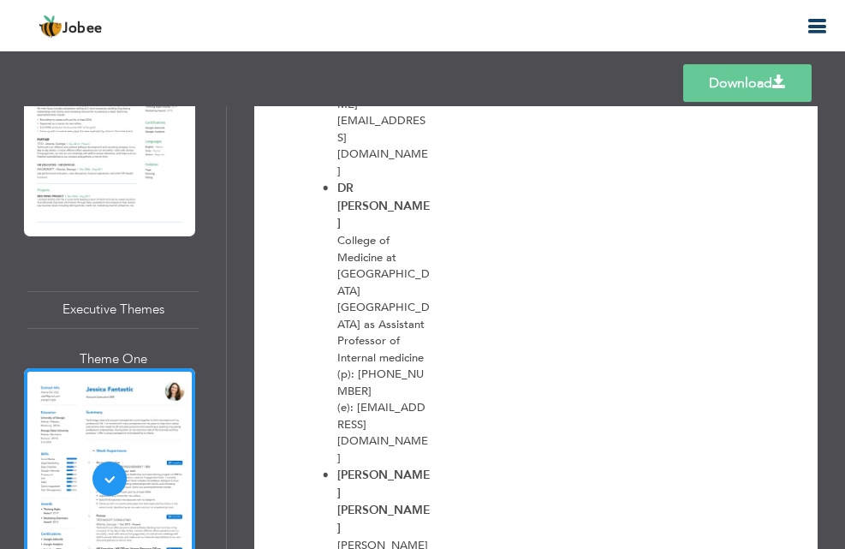
scroll to position [3171, 0]
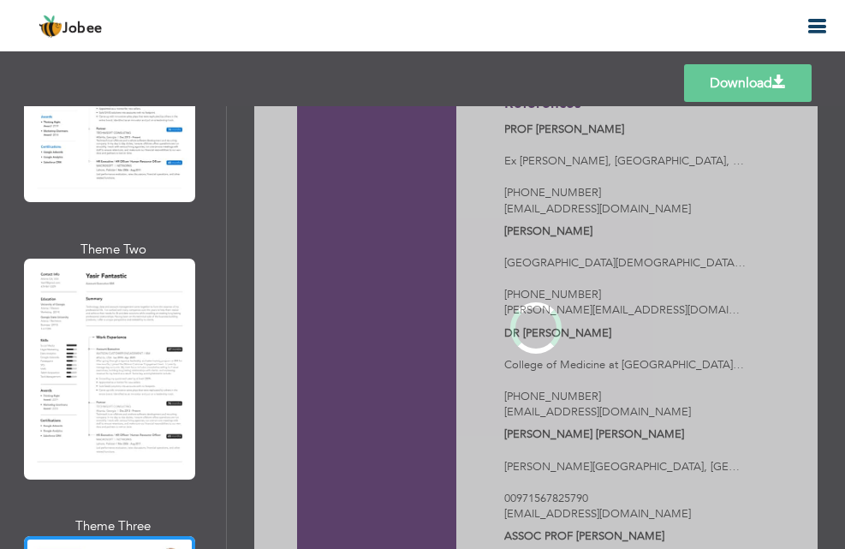
scroll to position [0, 0]
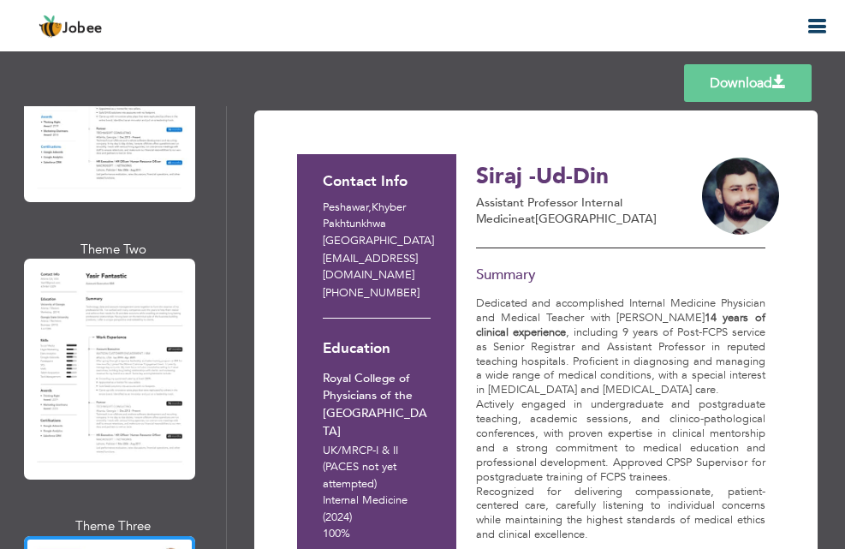
click at [834, 335] on div "Download Contact Info Peshawar , Khyber Pakhtunkhwa Pakistan drsiraj178@yahoo.c…" at bounding box center [536, 327] width 618 height 443
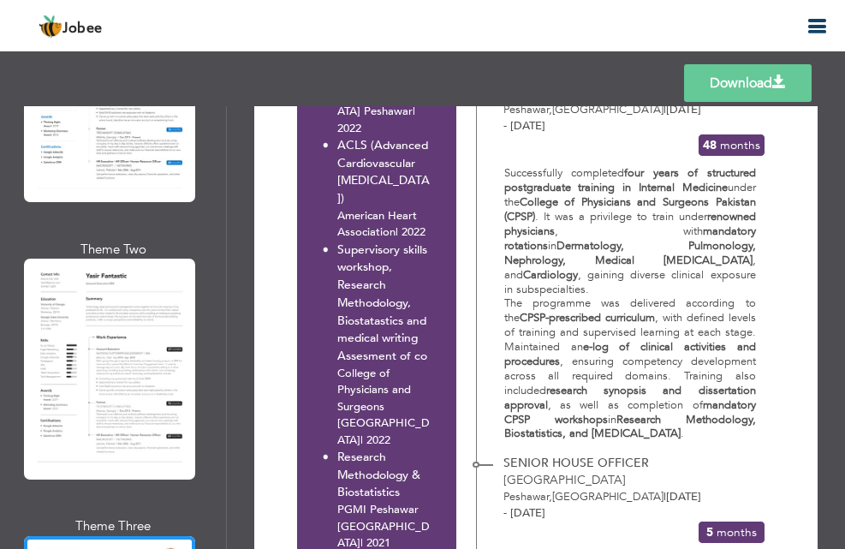
scroll to position [2712, 0]
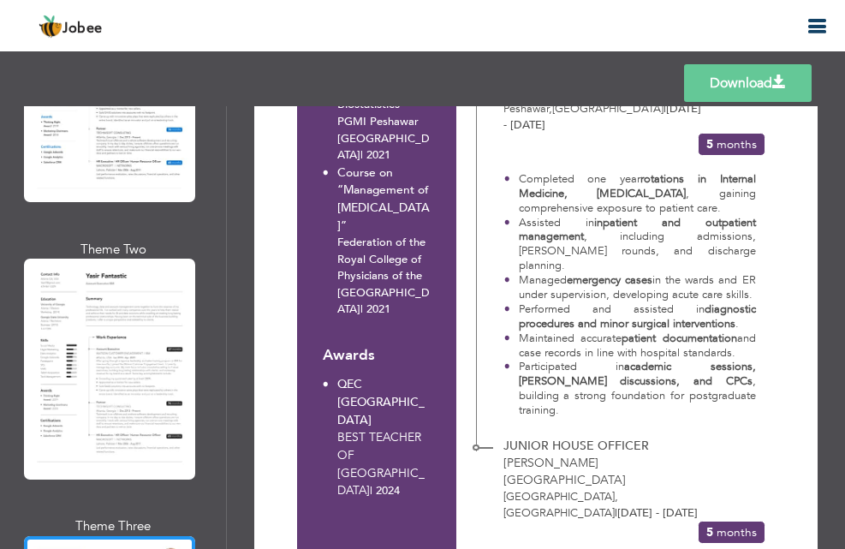
click at [838, 439] on div "Download Contact Info Peshawar , Khyber Pakhtunkhwa Pakistan drsiraj178@yahoo.c…" at bounding box center [536, 327] width 618 height 443
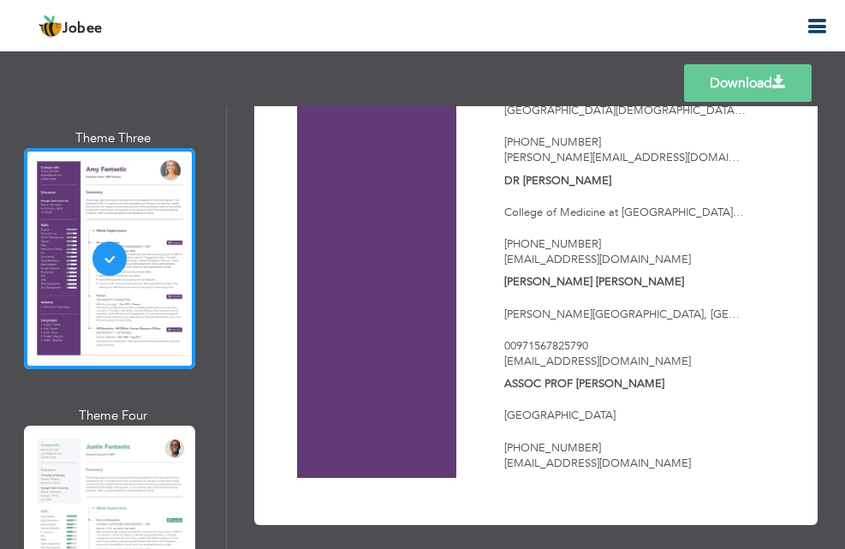
scroll to position [3945, 0]
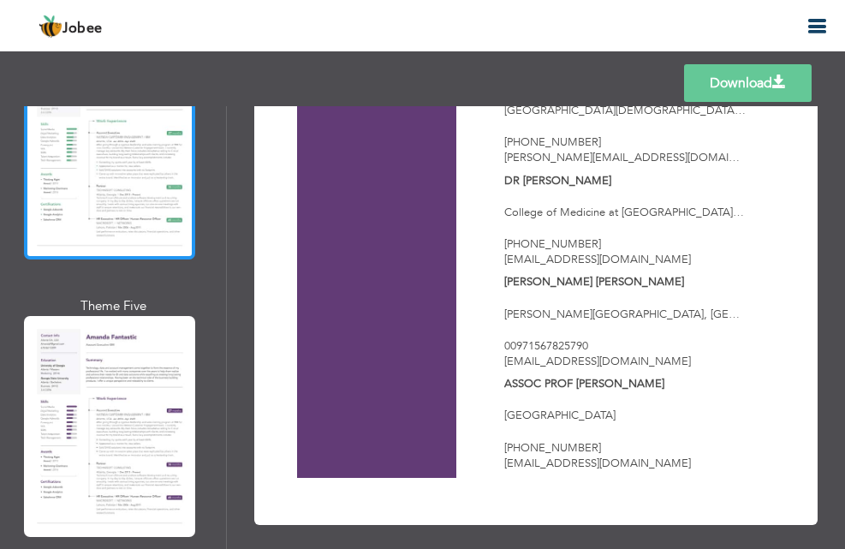
click at [158, 119] on div at bounding box center [109, 149] width 171 height 221
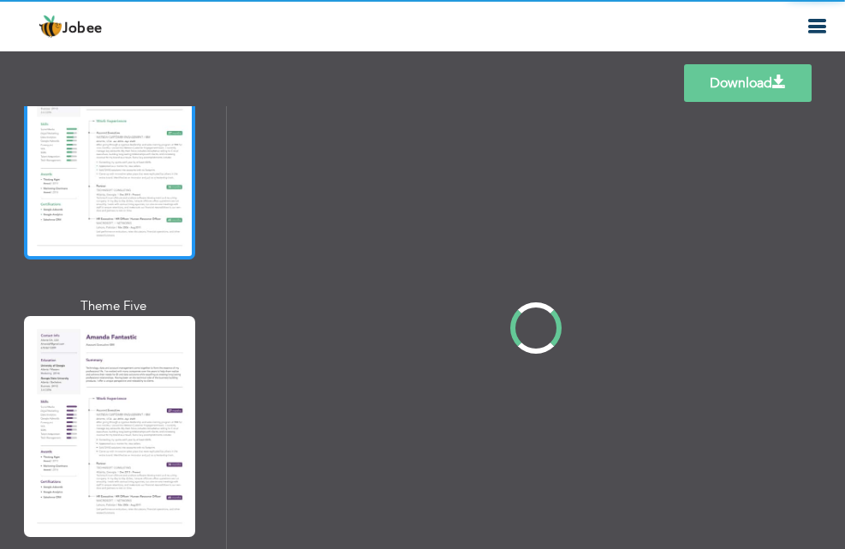
scroll to position [0, 0]
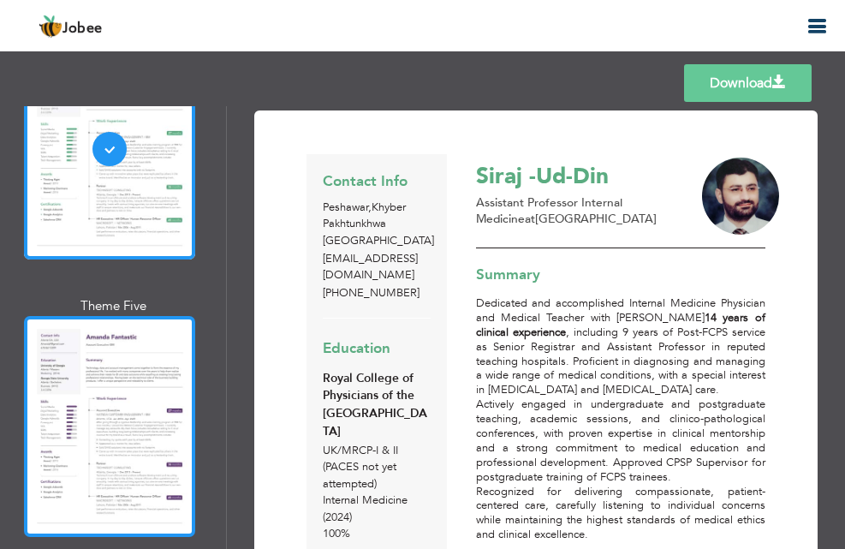
click at [140, 316] on div at bounding box center [109, 426] width 171 height 221
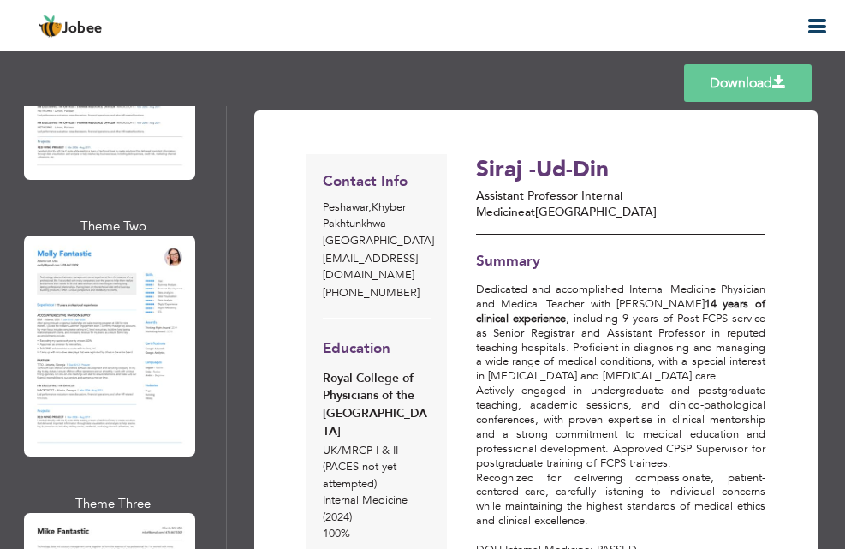
scroll to position [1622, 0]
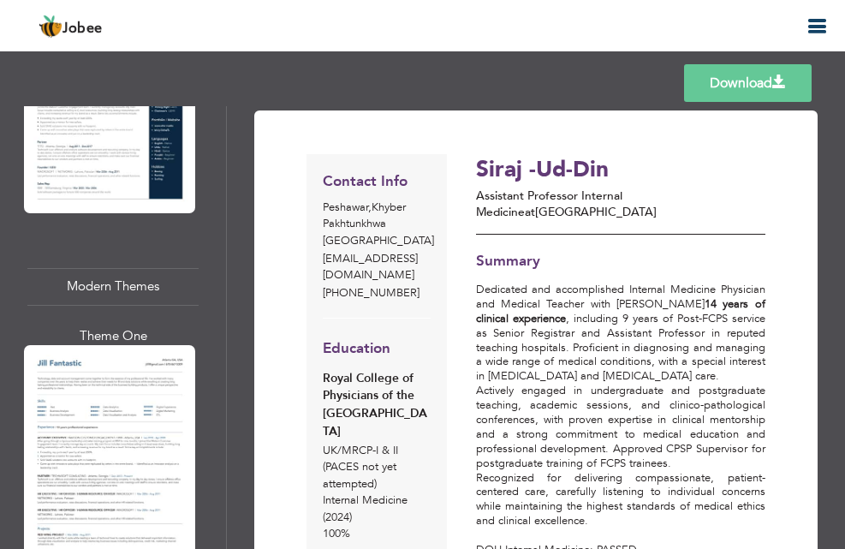
click at [226, 154] on div "Professional Themes Theme One Theme Two Theme Three Theme Four Theme Five" at bounding box center [113, 327] width 227 height 443
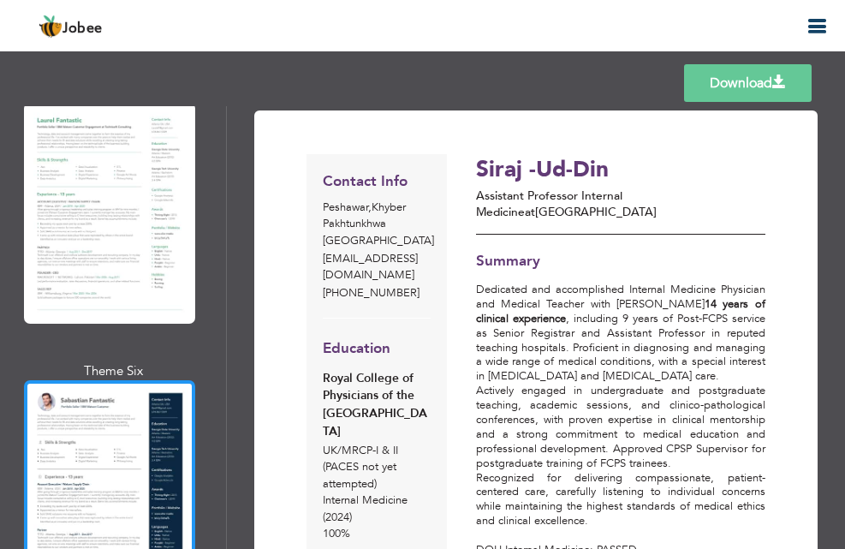
click at [88, 396] on div at bounding box center [109, 490] width 171 height 221
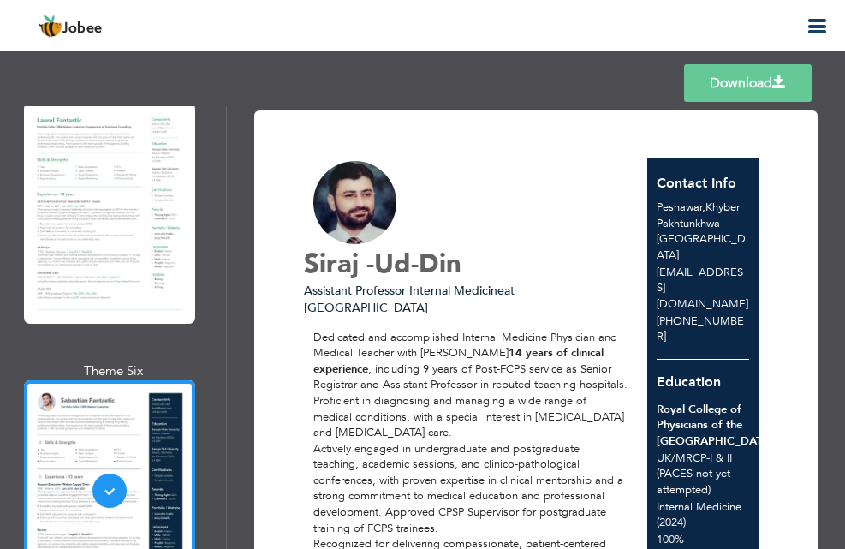
click at [836, 374] on div "Download Siraj -Ud-Din Assistant Professor Internal Medicine at Khyber Medical …" at bounding box center [536, 327] width 618 height 443
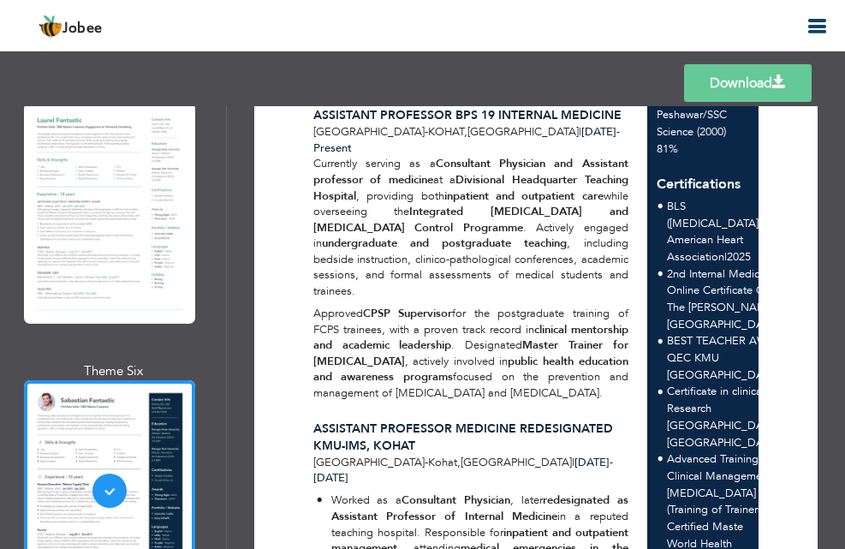
scroll to position [1162, 0]
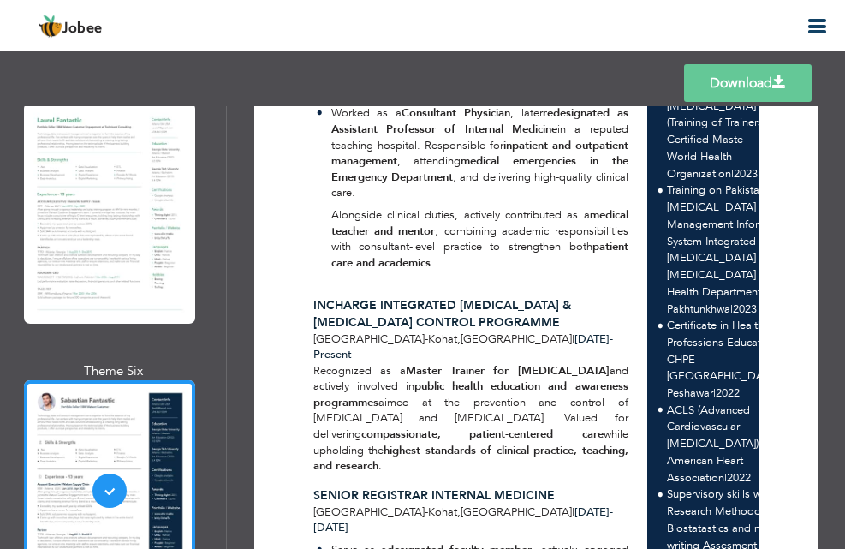
click at [838, 395] on div "Download Siraj -Ud-Din Assistant Professor Internal Medicine at Khyber Medical …" at bounding box center [536, 327] width 618 height 443
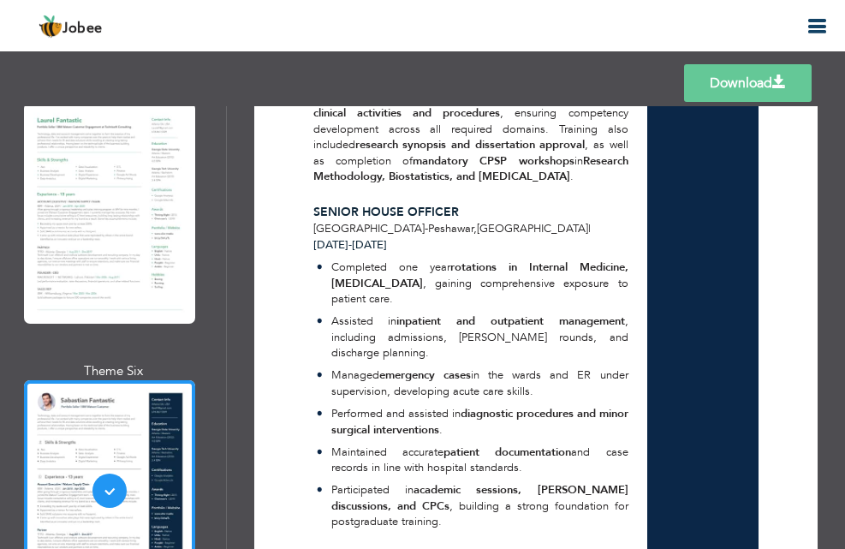
scroll to position [2712, 0]
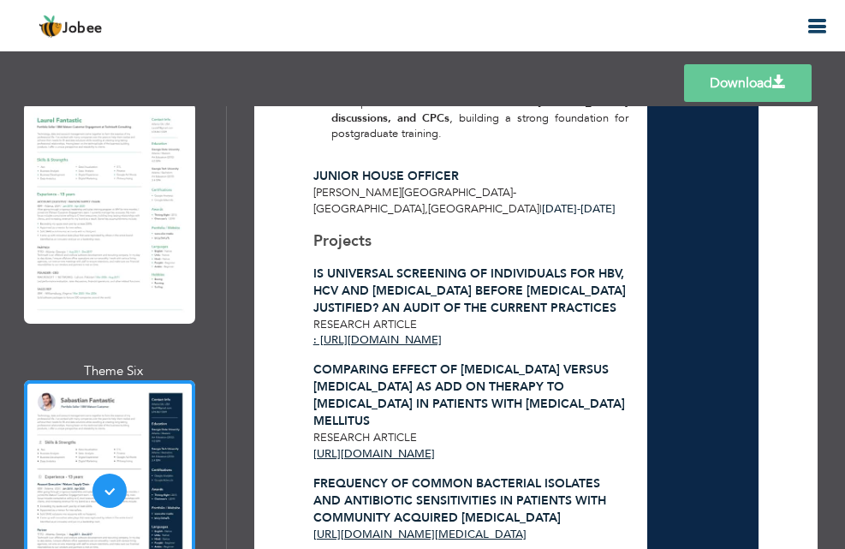
click at [838, 467] on div "Download Siraj -Ud-Din Assistant Professor Internal Medicine at Khyber Medical …" at bounding box center [536, 327] width 618 height 443
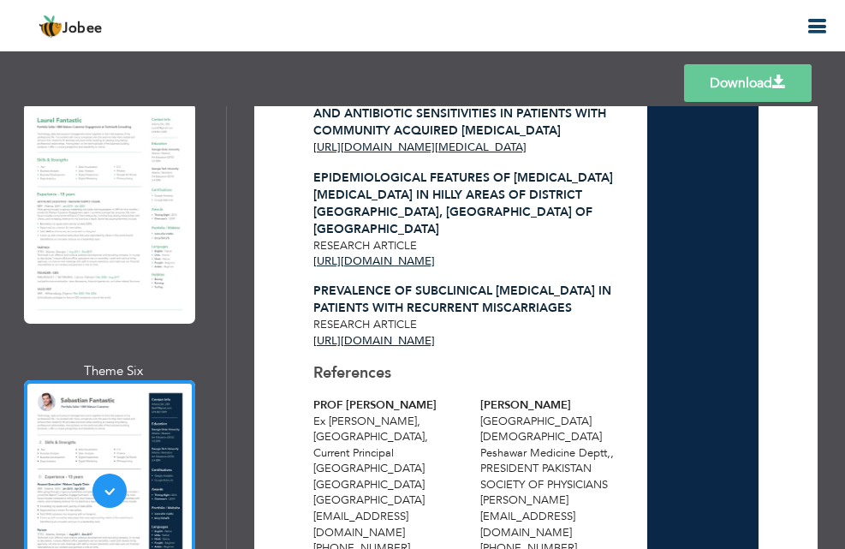
scroll to position [3480, 0]
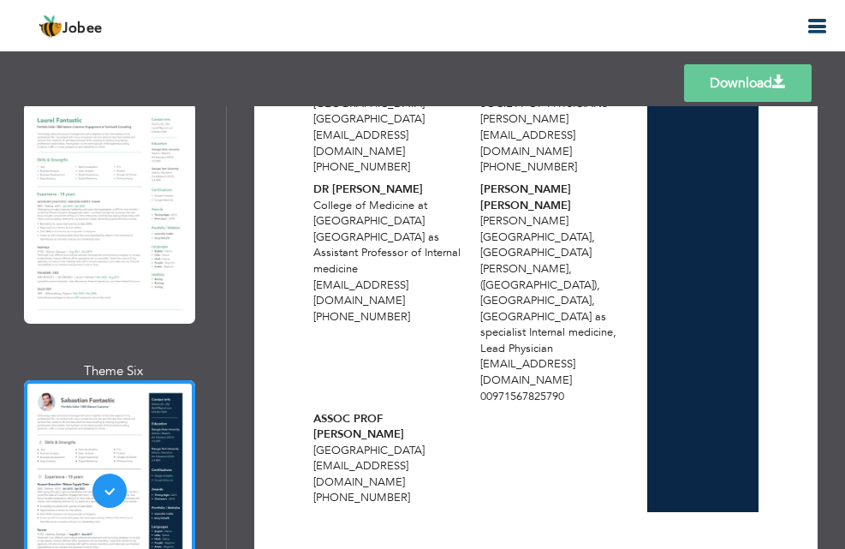
click at [751, 72] on link "Download" at bounding box center [748, 83] width 128 height 38
